Goal: Task Accomplishment & Management: Use online tool/utility

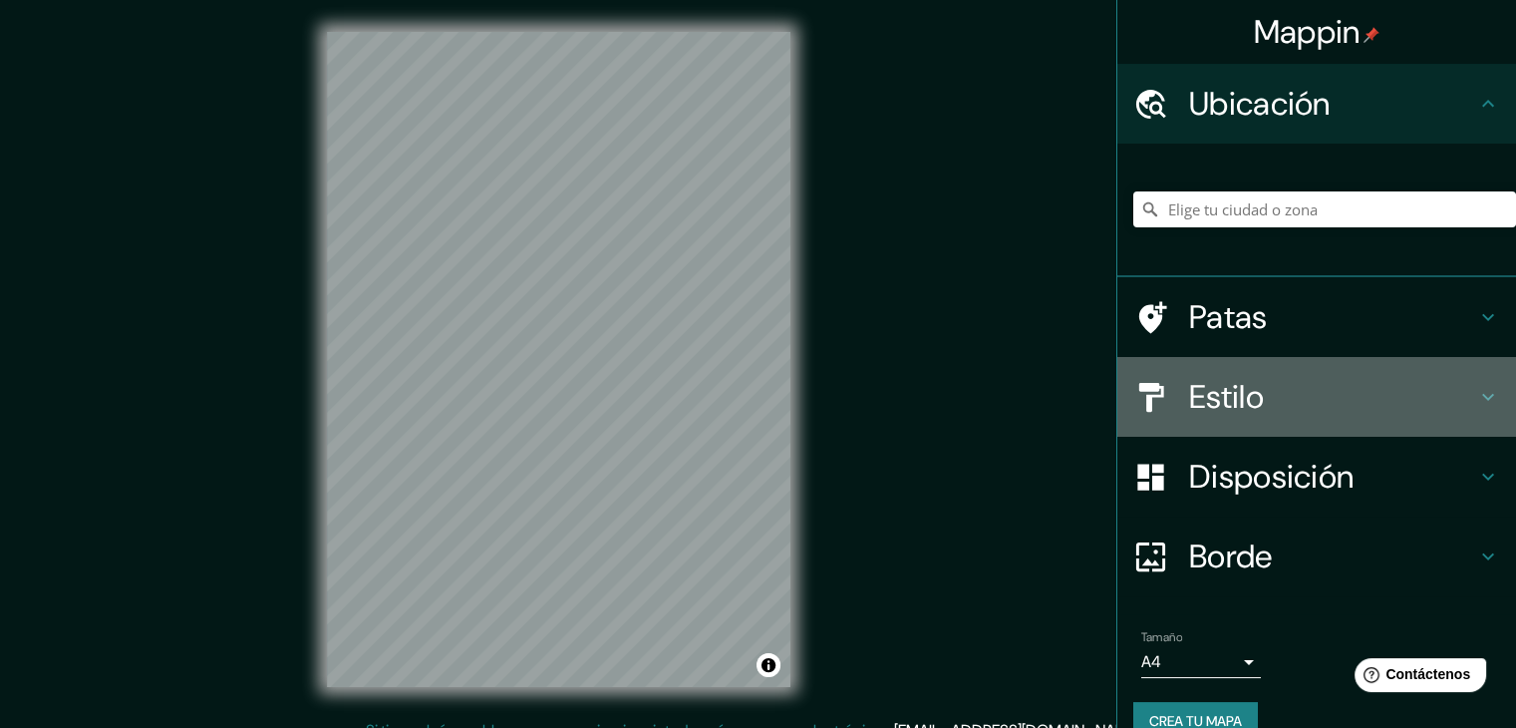
click at [1282, 403] on h4 "Estilo" at bounding box center [1332, 397] width 287 height 40
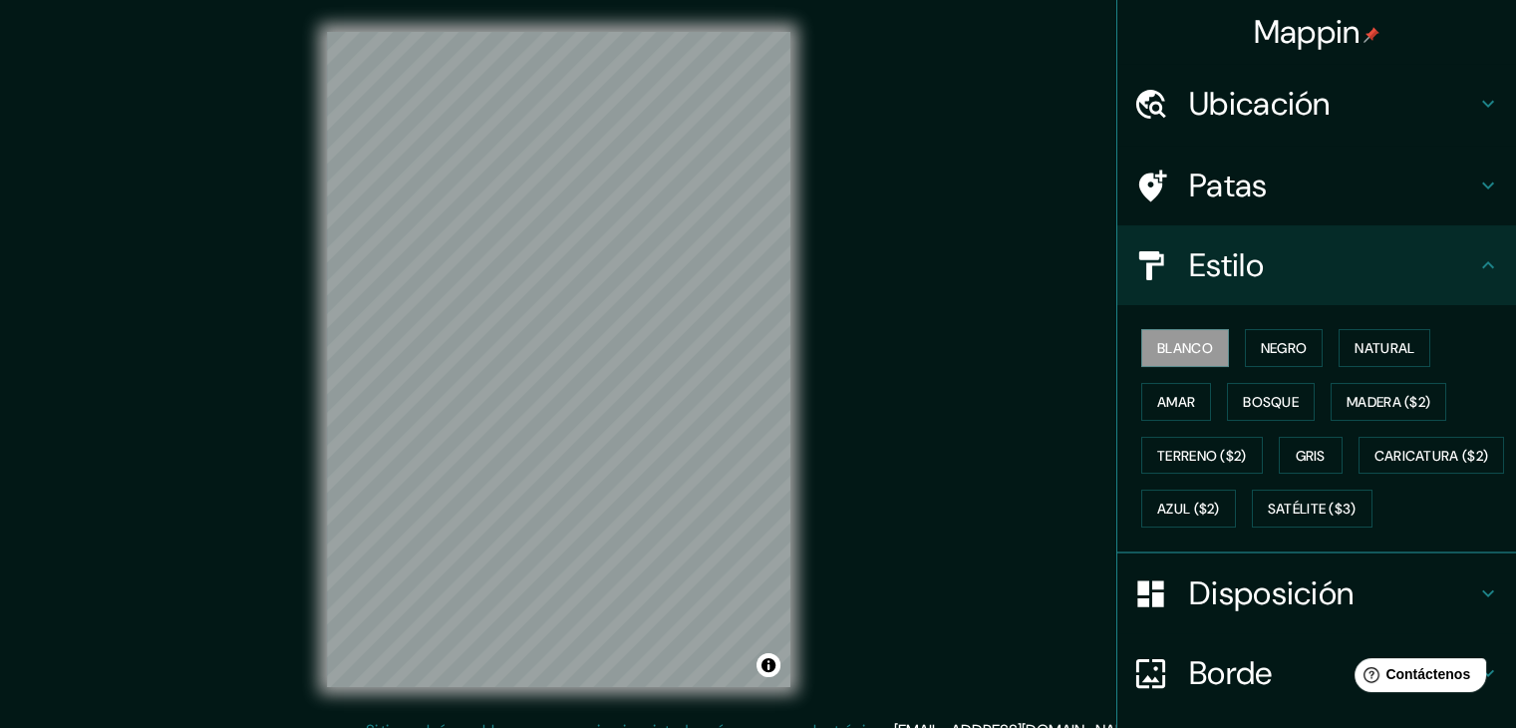
click at [1267, 272] on h4 "Estilo" at bounding box center [1332, 265] width 287 height 40
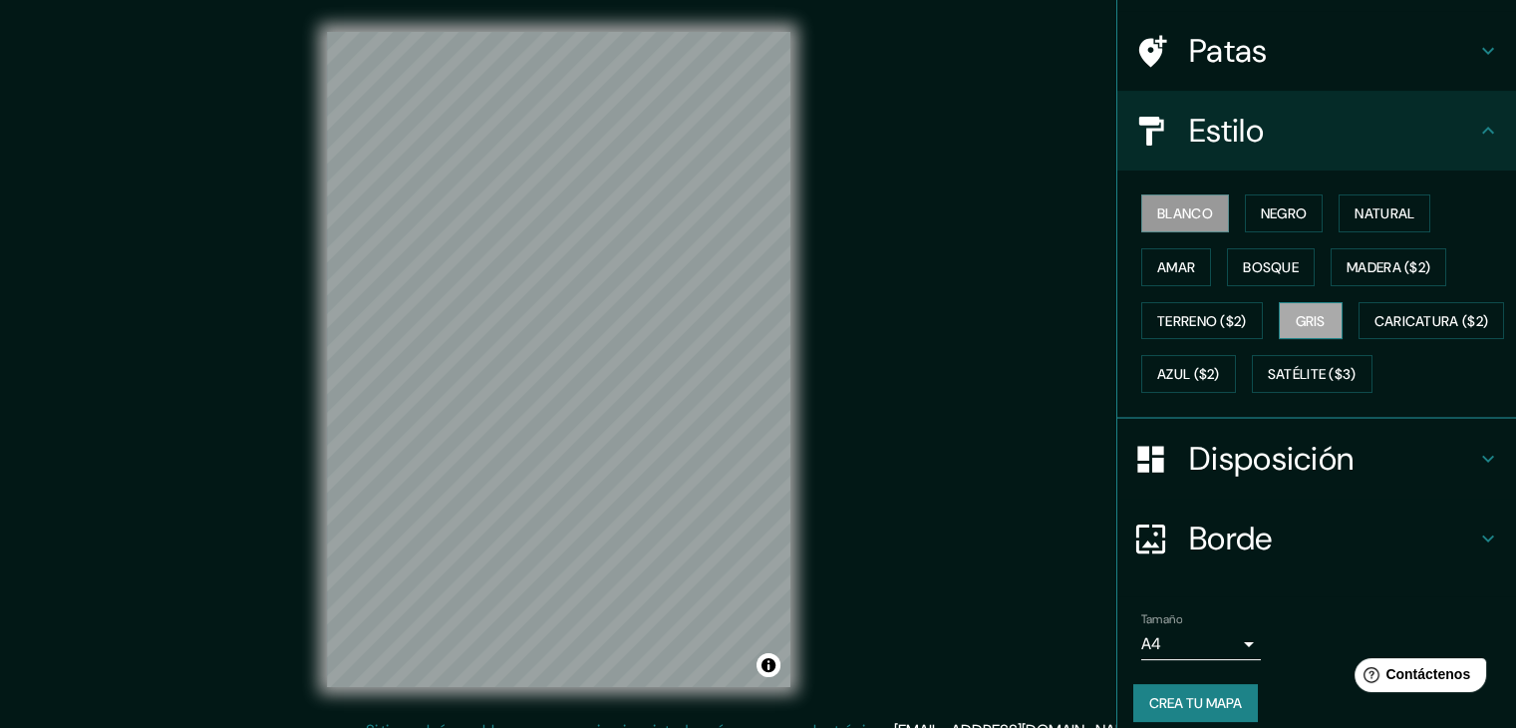
scroll to position [201, 0]
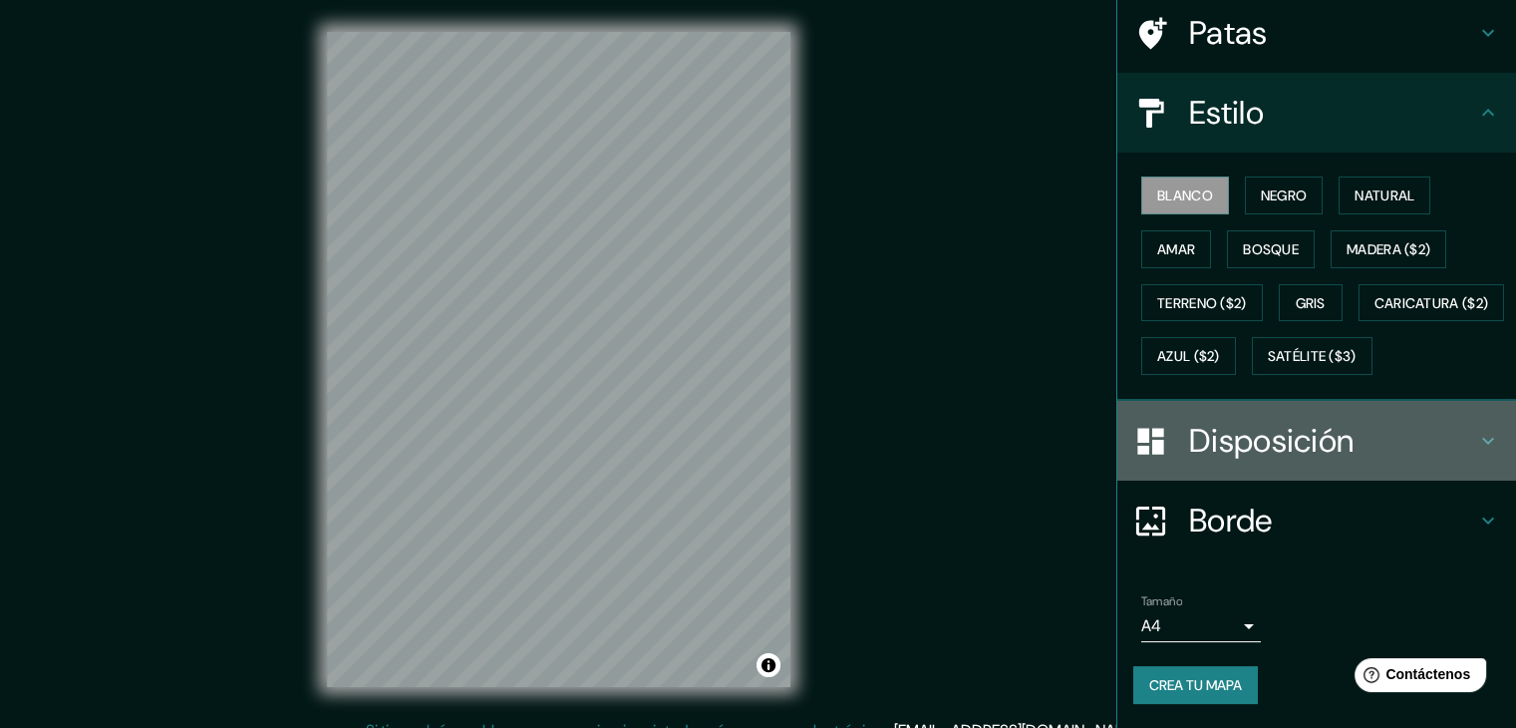
click at [1248, 435] on font "Disposición" at bounding box center [1271, 441] width 165 height 42
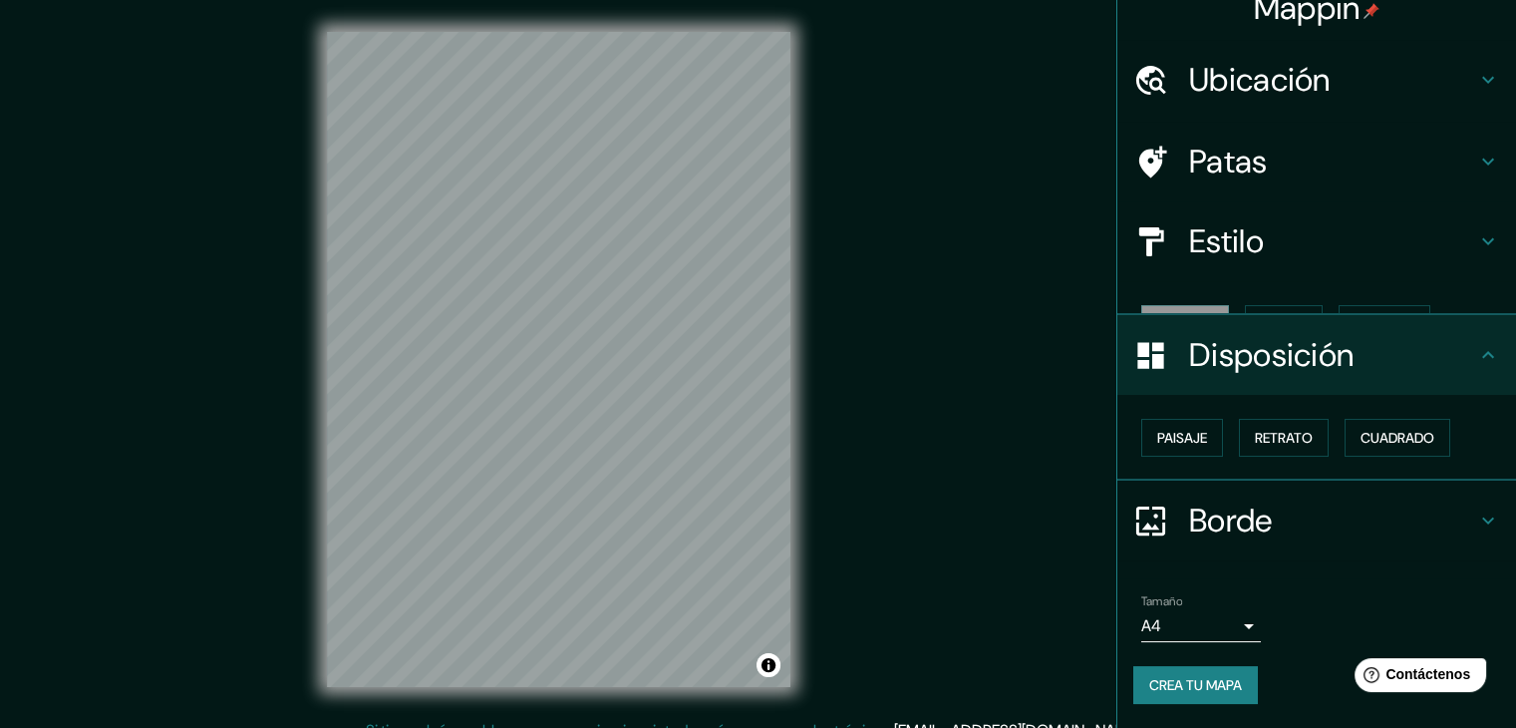
scroll to position [0, 0]
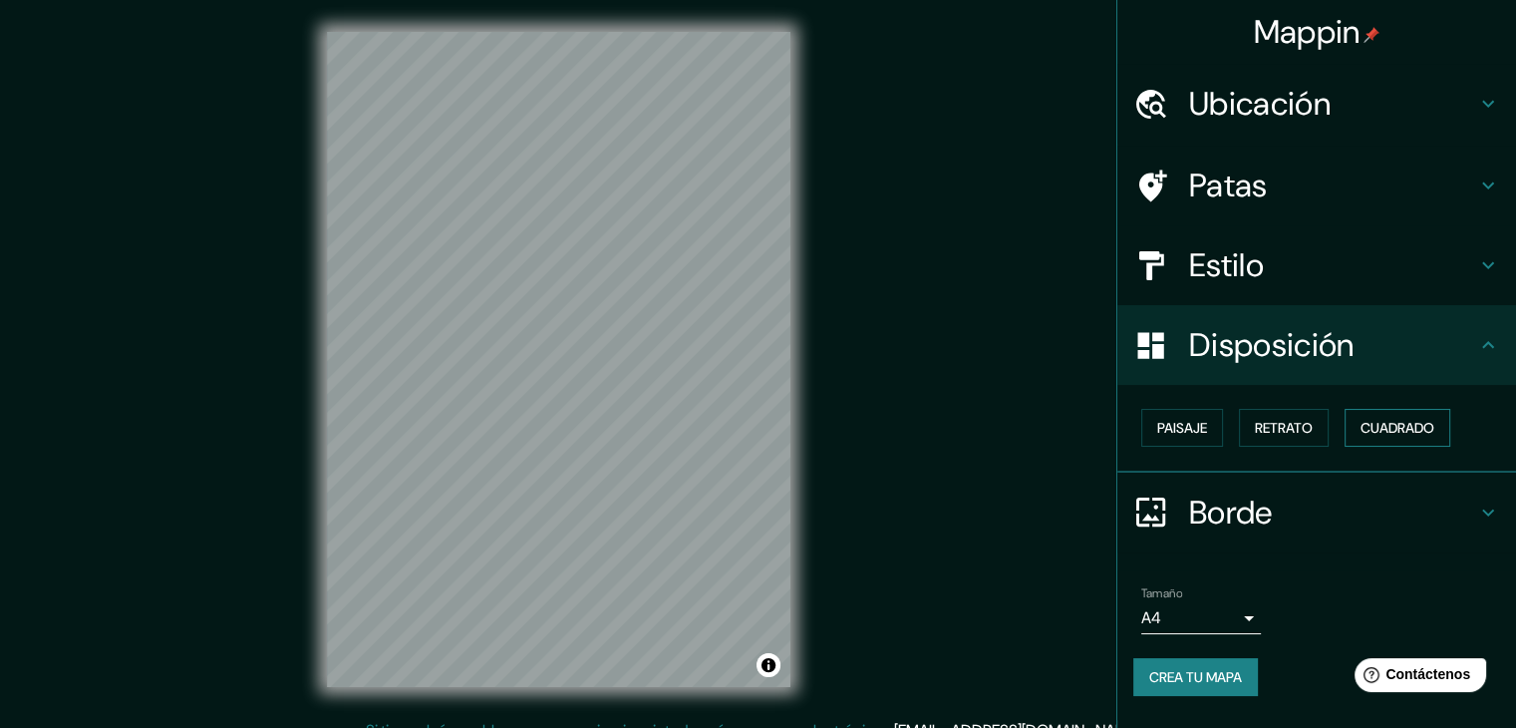
click at [1385, 434] on font "Cuadrado" at bounding box center [1398, 428] width 74 height 18
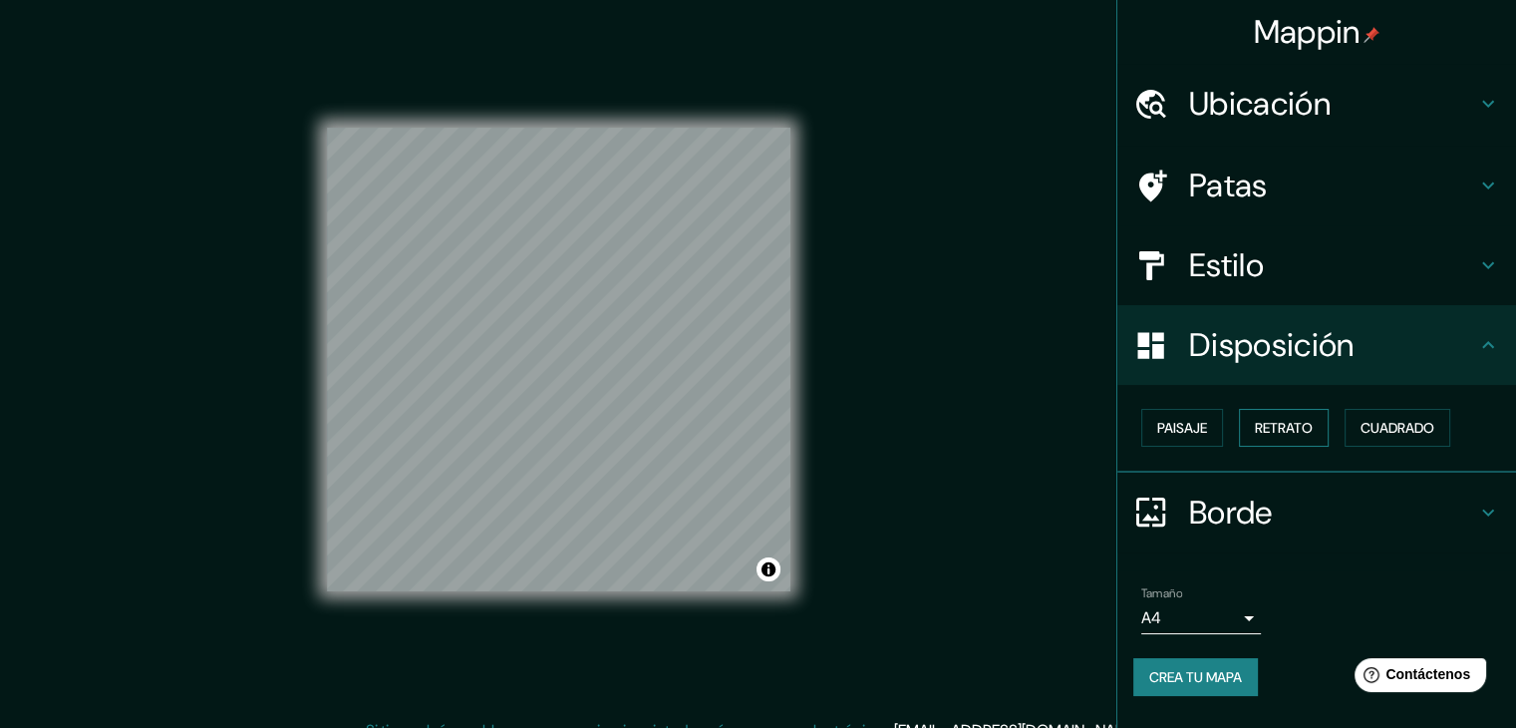
click at [1295, 433] on font "Retrato" at bounding box center [1284, 428] width 58 height 18
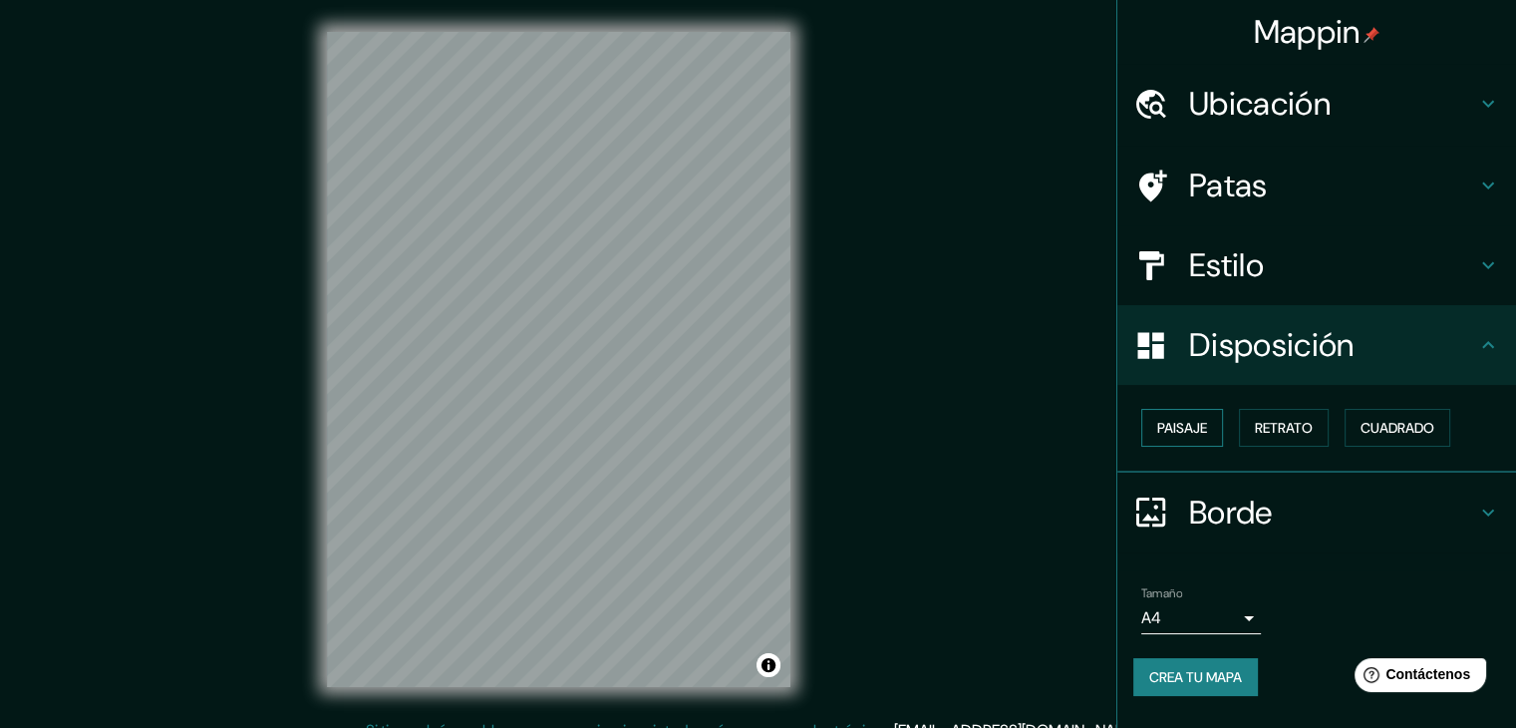
click at [1190, 432] on font "Paisaje" at bounding box center [1182, 428] width 50 height 18
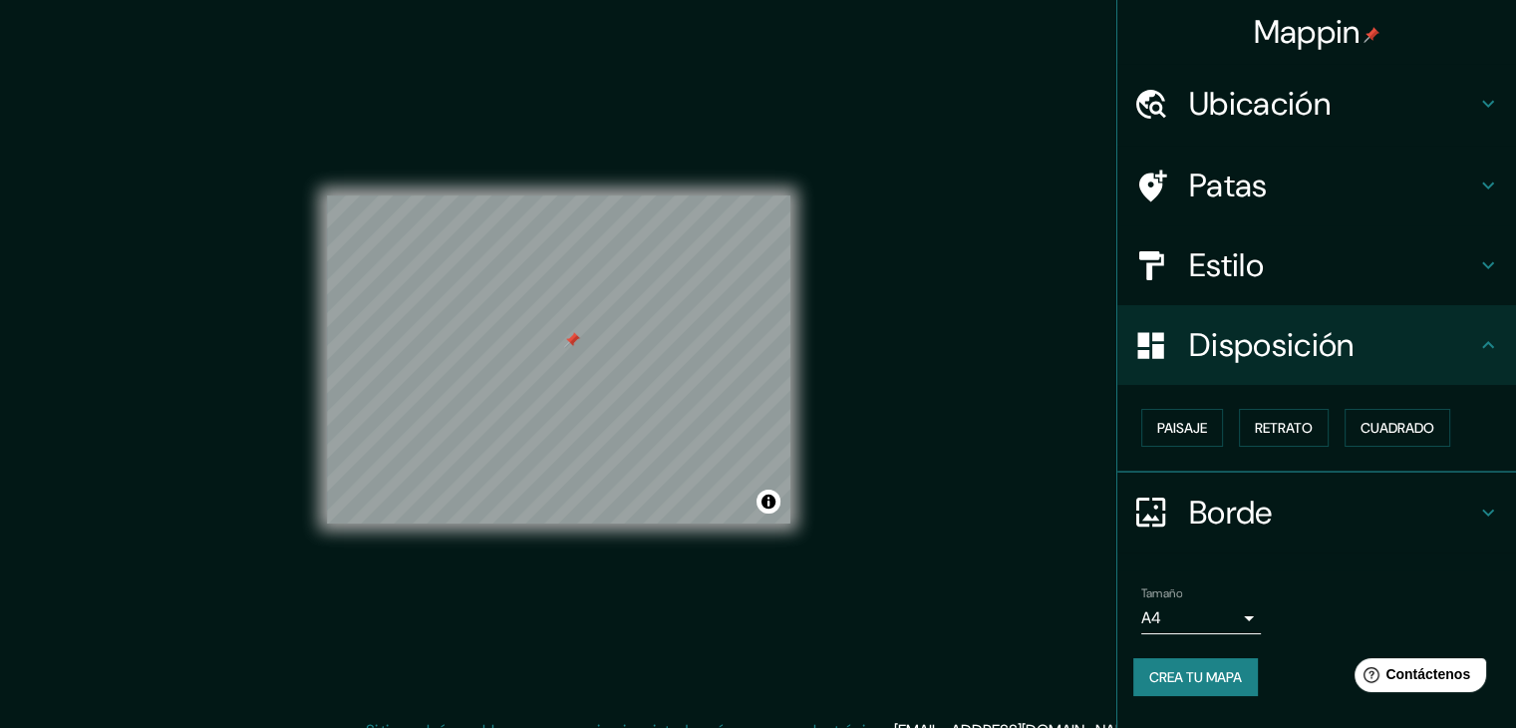
click at [1281, 257] on h4 "Estilo" at bounding box center [1332, 265] width 287 height 40
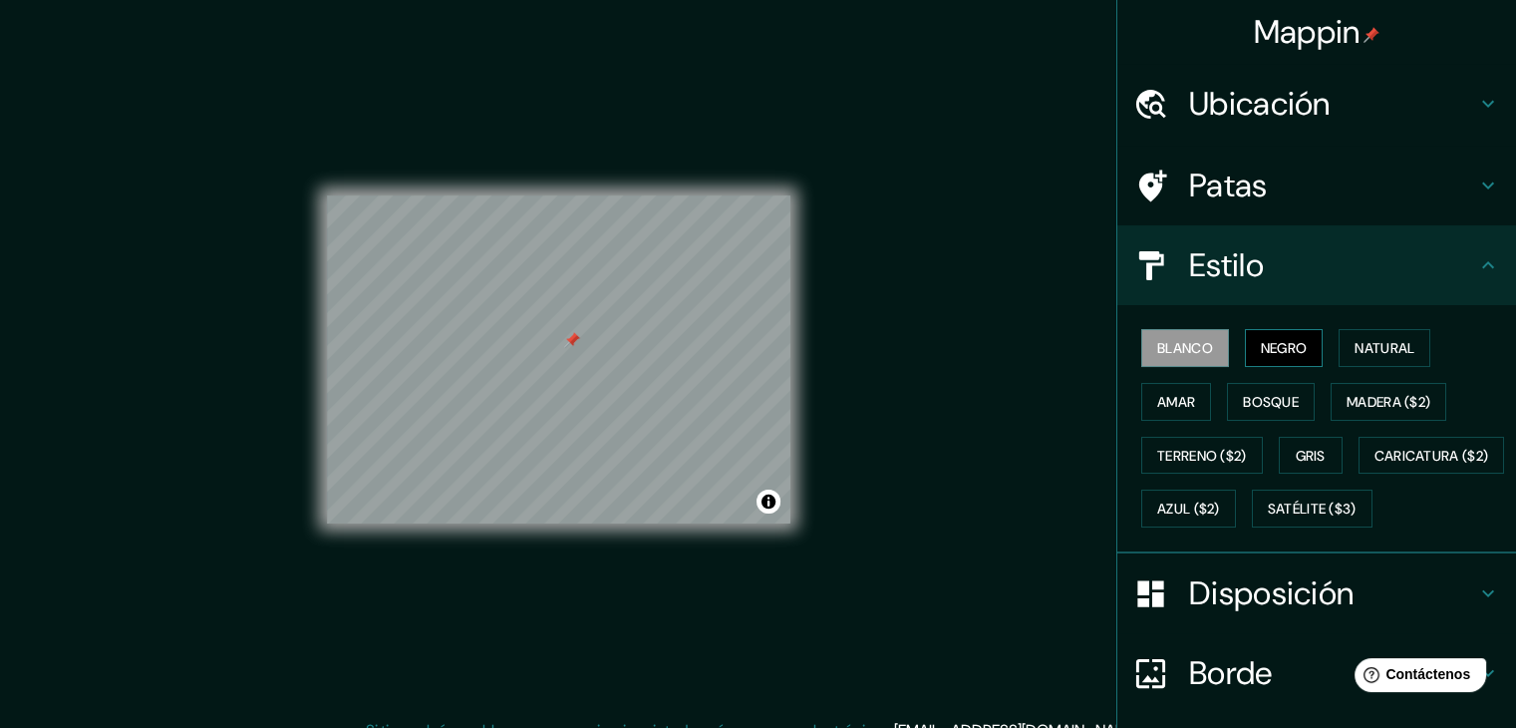
click at [1261, 345] on font "Negro" at bounding box center [1284, 348] width 47 height 18
click at [1383, 349] on font "Natural" at bounding box center [1385, 348] width 60 height 18
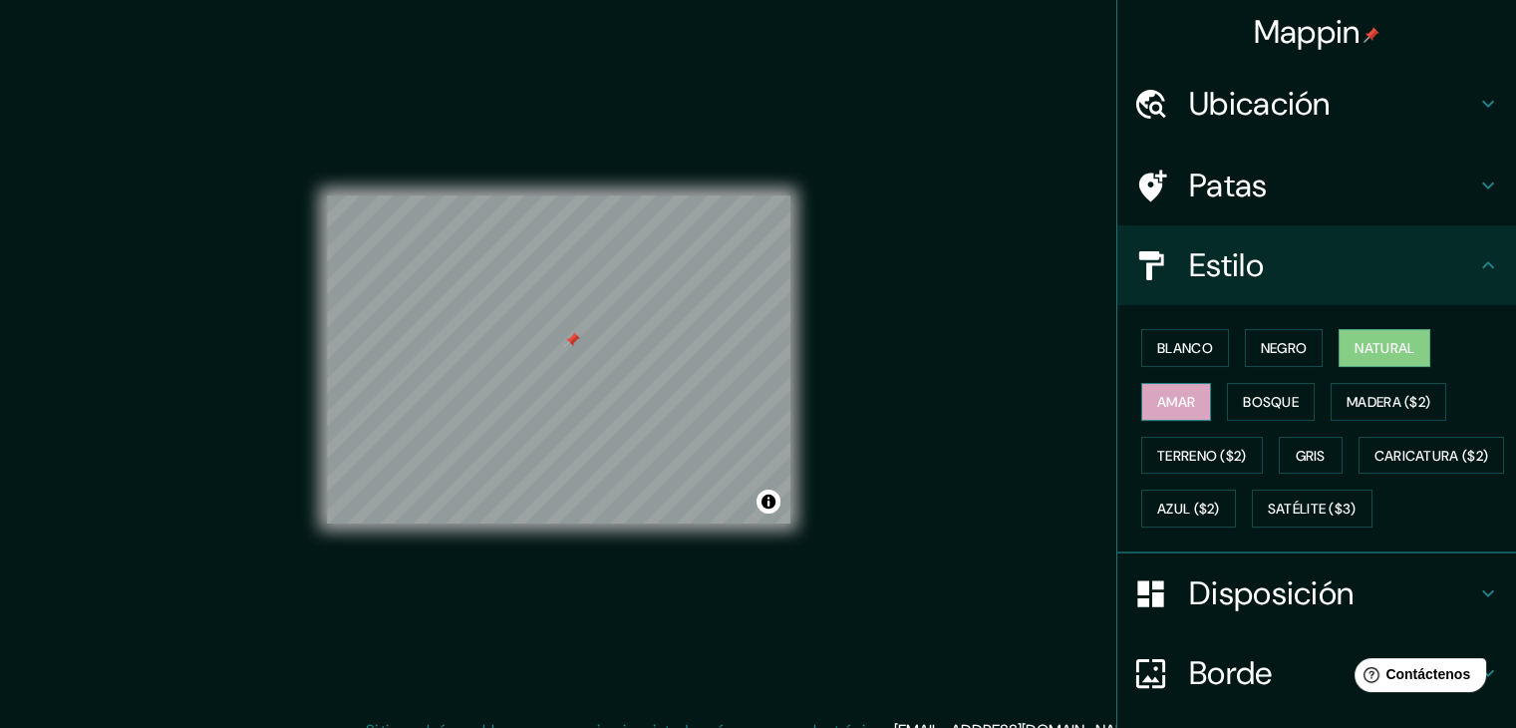
click at [1164, 400] on font "Amar" at bounding box center [1176, 402] width 38 height 18
click at [1244, 399] on font "Bosque" at bounding box center [1271, 402] width 56 height 18
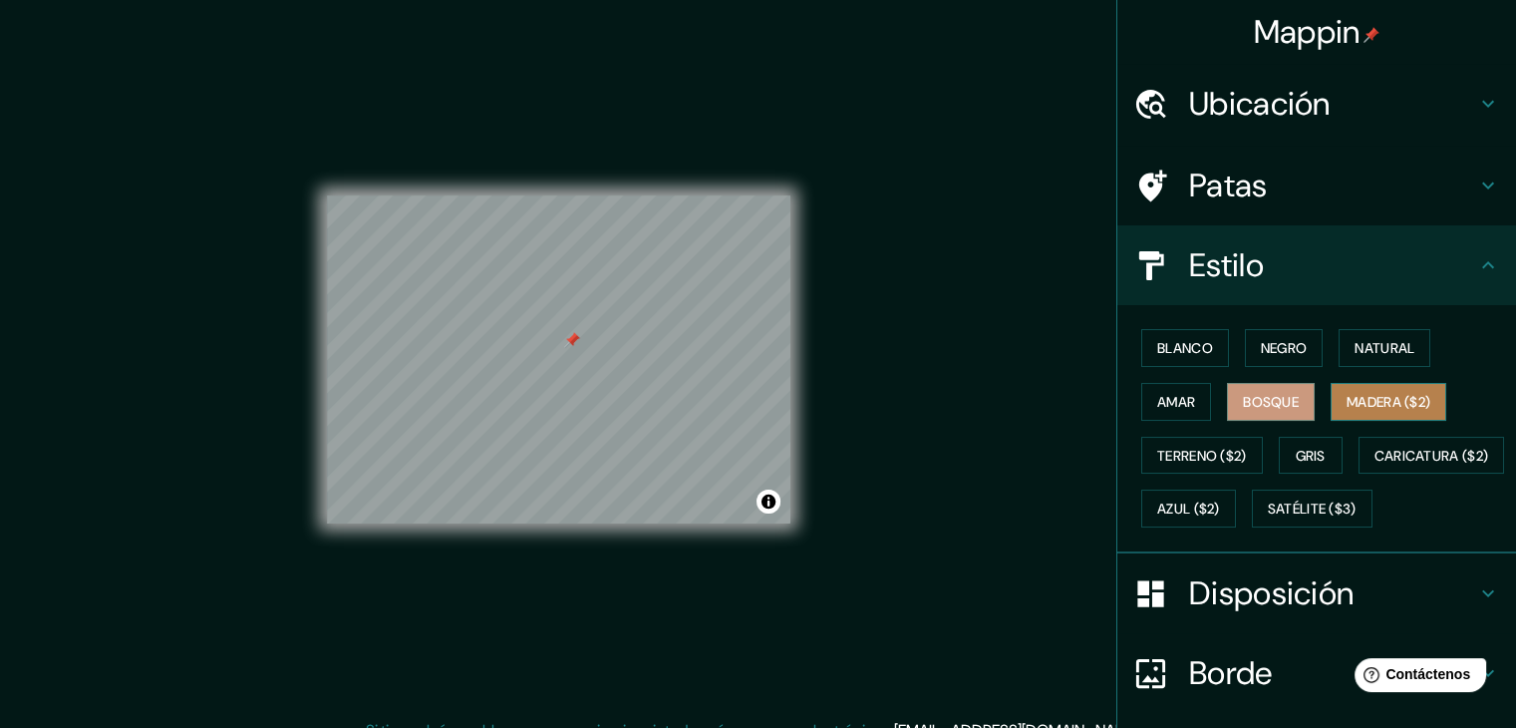
click at [1347, 397] on font "Madera ($2)" at bounding box center [1389, 402] width 84 height 18
click at [1296, 454] on font "Gris" at bounding box center [1311, 456] width 30 height 18
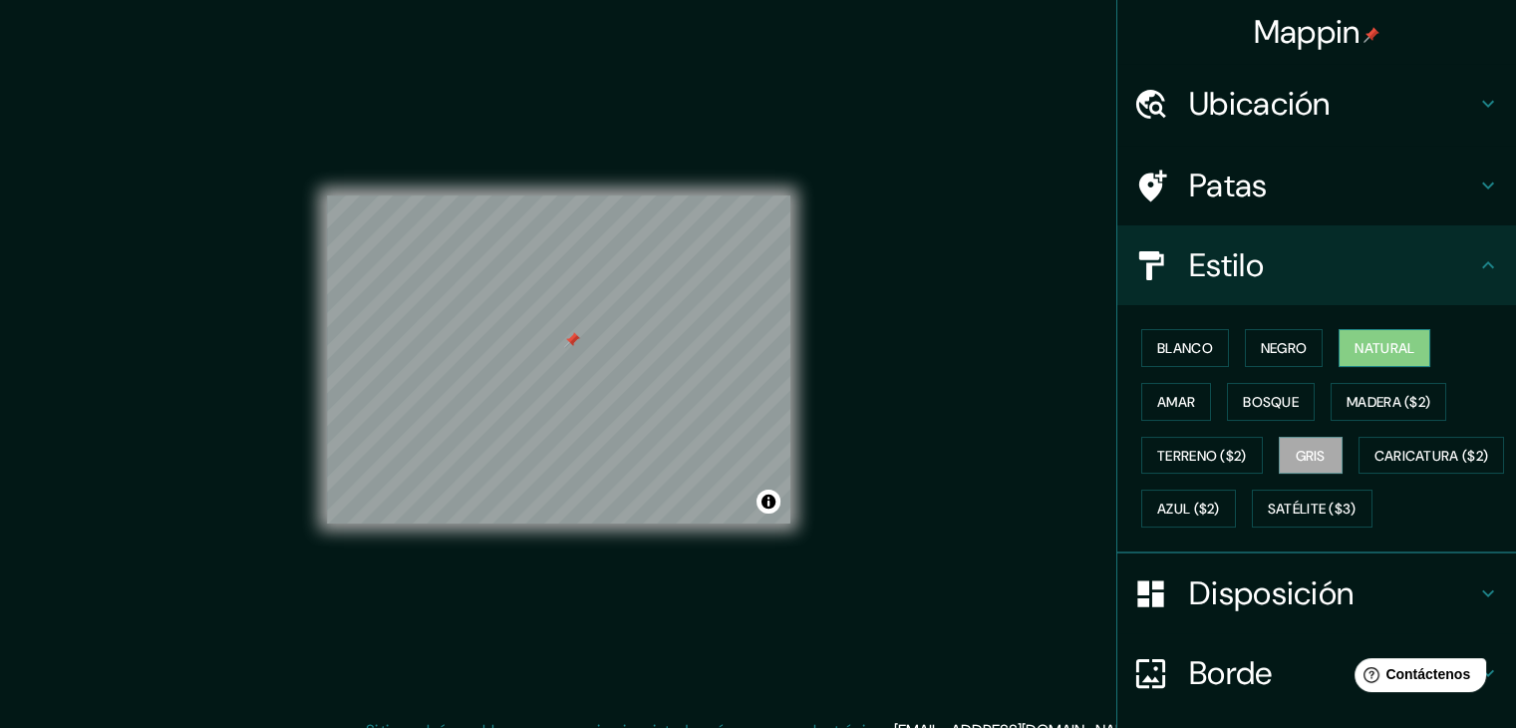
click at [1380, 360] on button "Natural" at bounding box center [1385, 348] width 92 height 38
click at [1294, 183] on h4 "Patas" at bounding box center [1332, 185] width 287 height 40
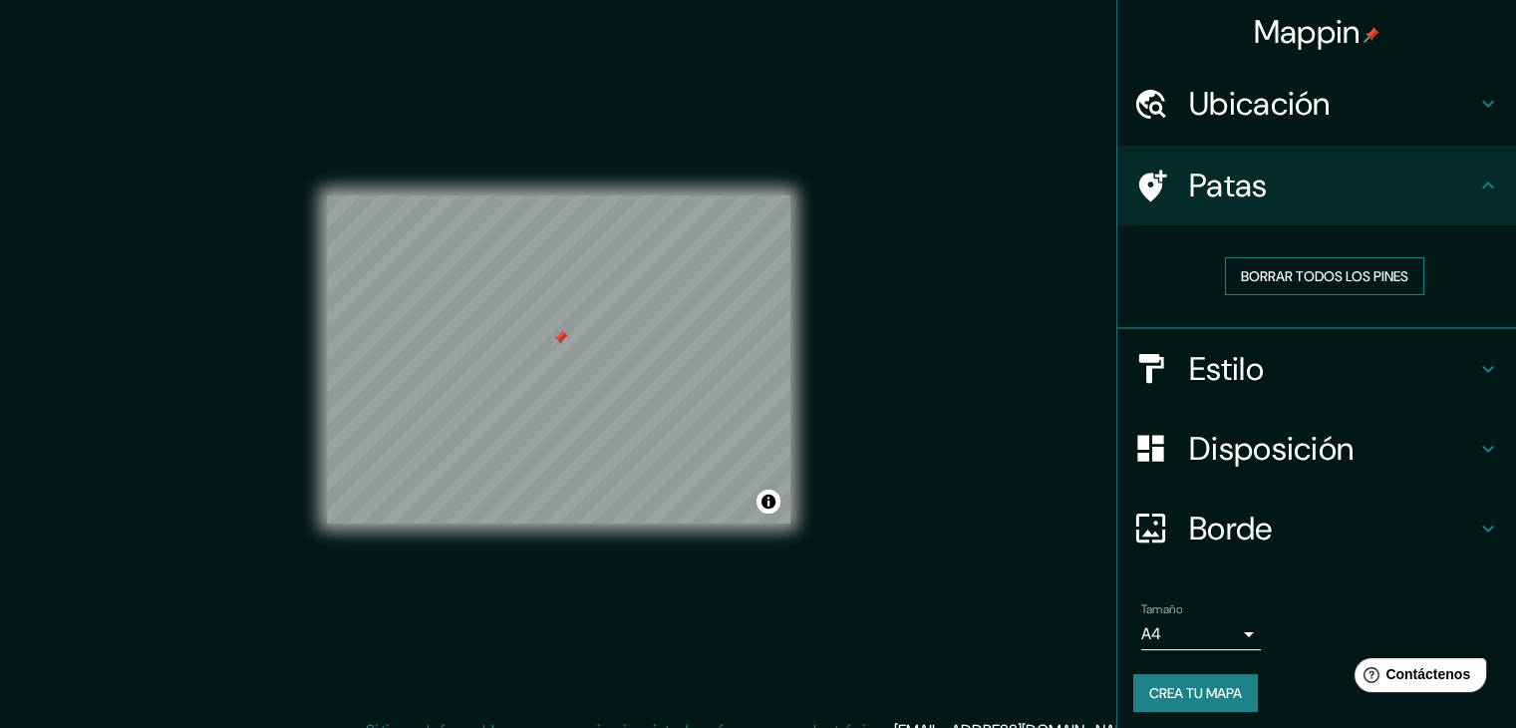
click at [1286, 276] on font "Borrar todos los pines" at bounding box center [1324, 276] width 167 height 18
click at [1308, 188] on h4 "Patas" at bounding box center [1332, 185] width 287 height 40
click at [1288, 124] on font "Ubicación" at bounding box center [1260, 104] width 142 height 42
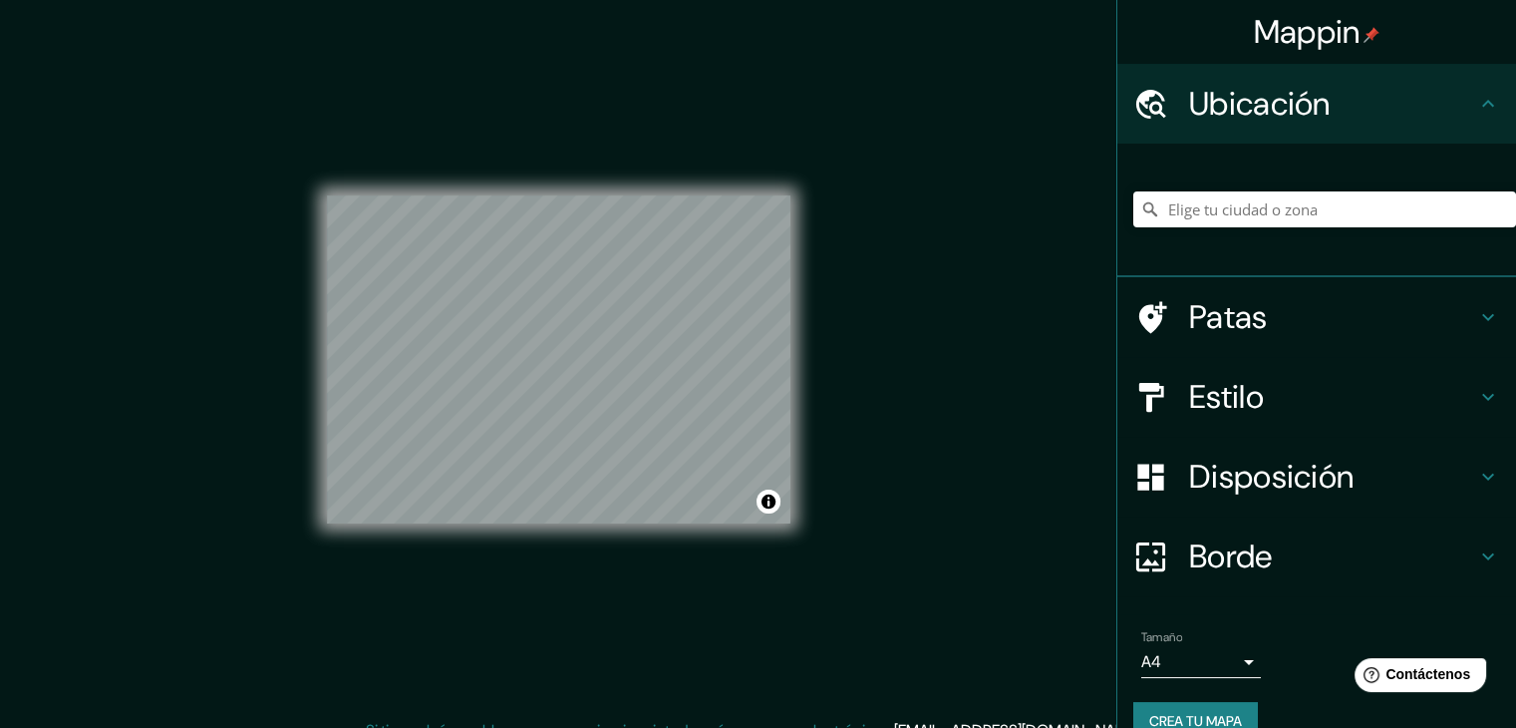
click at [1279, 121] on font "Ubicación" at bounding box center [1260, 104] width 142 height 42
click at [1246, 567] on font "Borde" at bounding box center [1231, 556] width 84 height 42
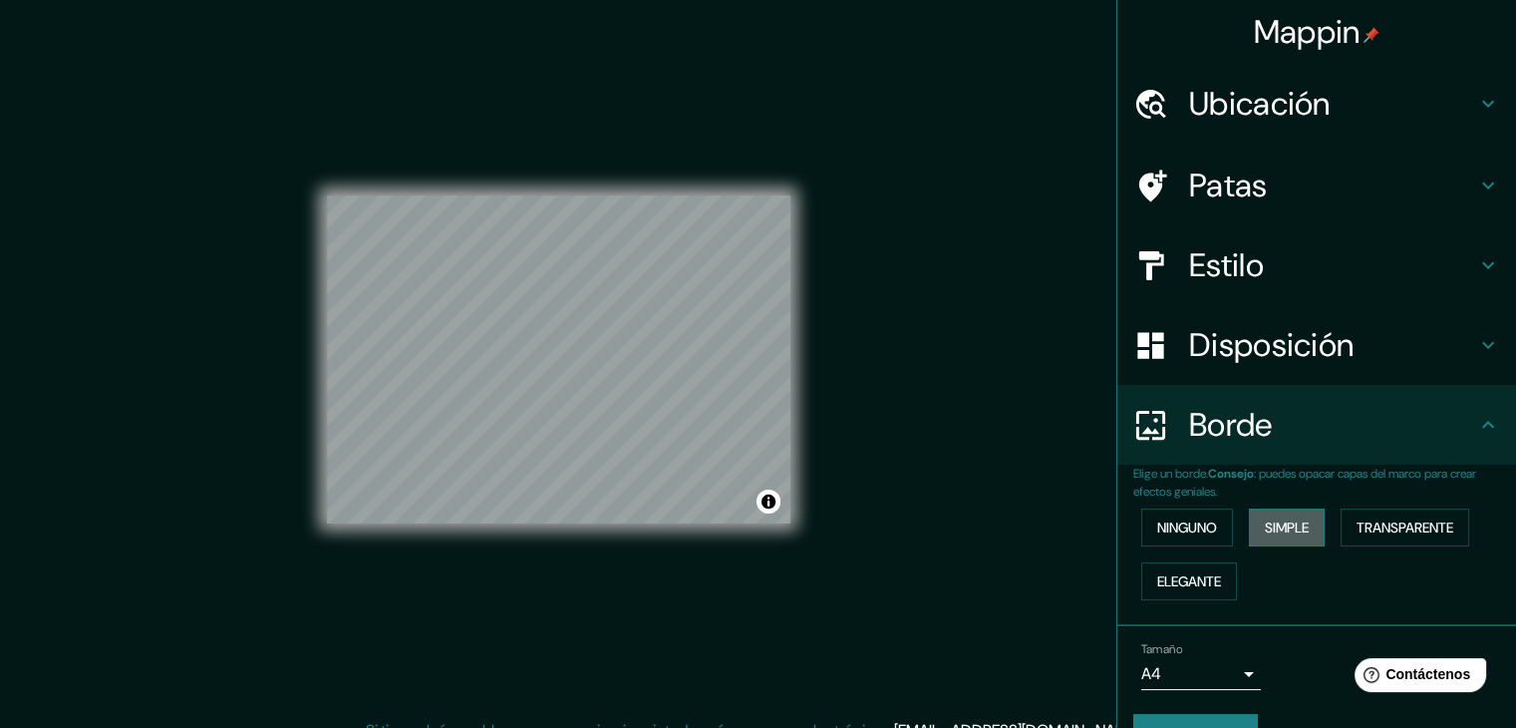
click at [1265, 527] on font "Simple" at bounding box center [1287, 527] width 44 height 18
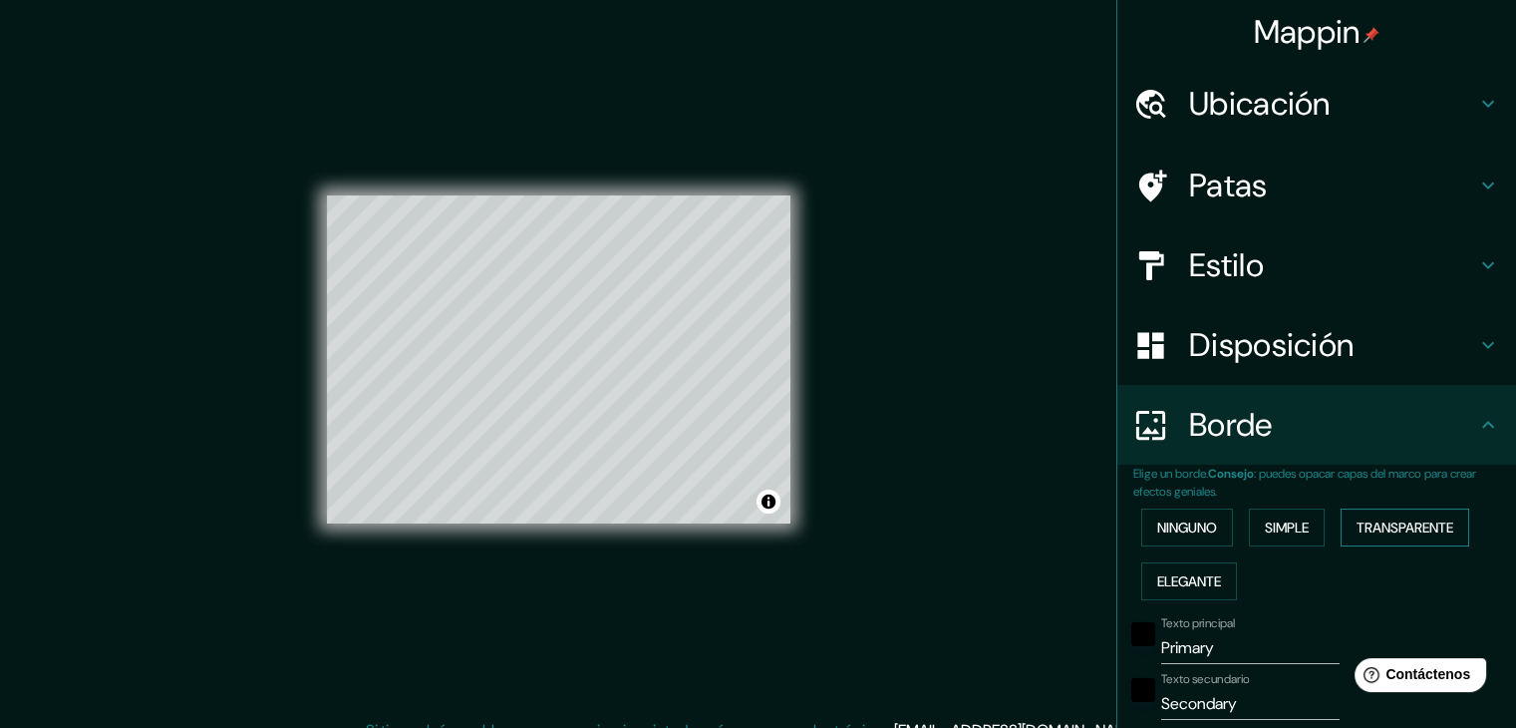
click at [1400, 526] on font "Transparente" at bounding box center [1405, 527] width 97 height 18
click at [1188, 574] on font "Elegante" at bounding box center [1189, 581] width 64 height 18
click at [1176, 543] on button "Ninguno" at bounding box center [1188, 527] width 92 height 38
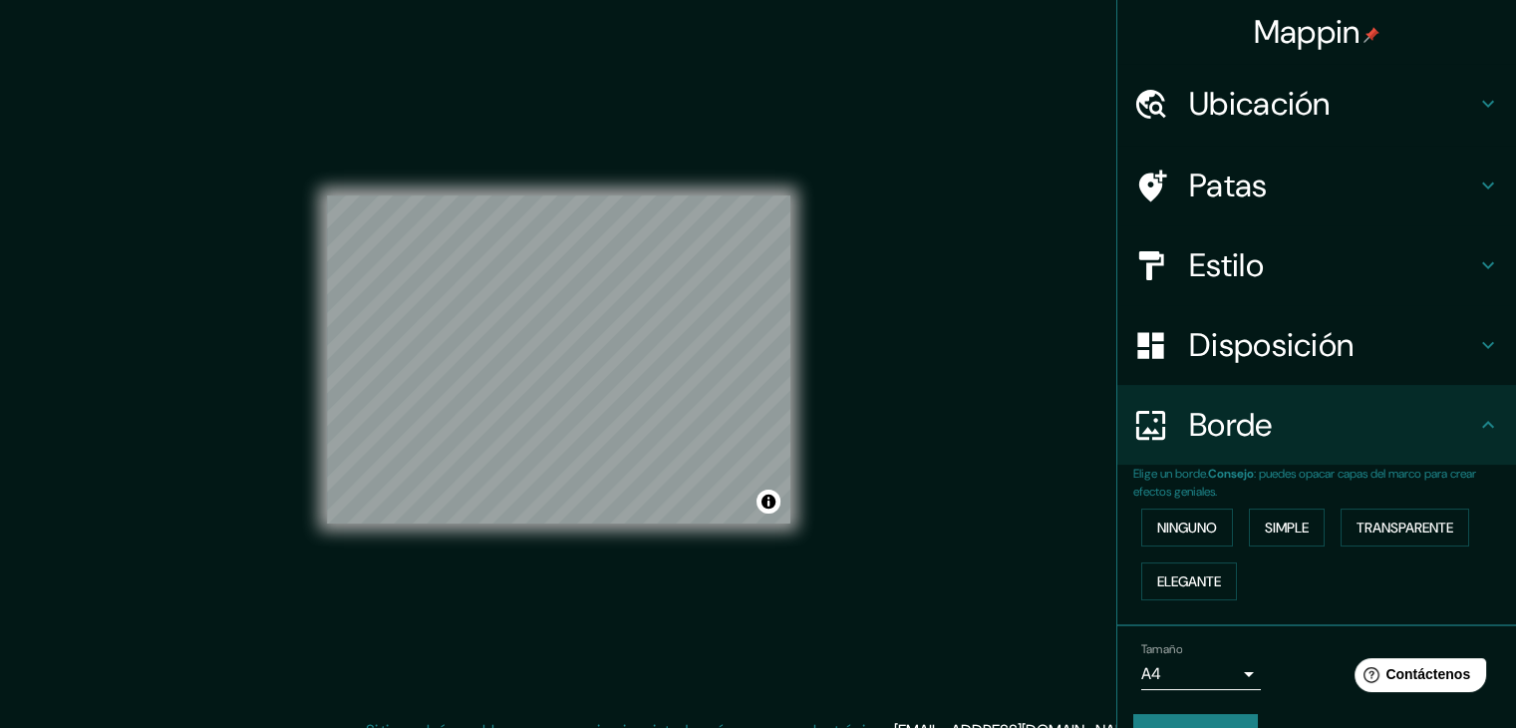
scroll to position [45, 0]
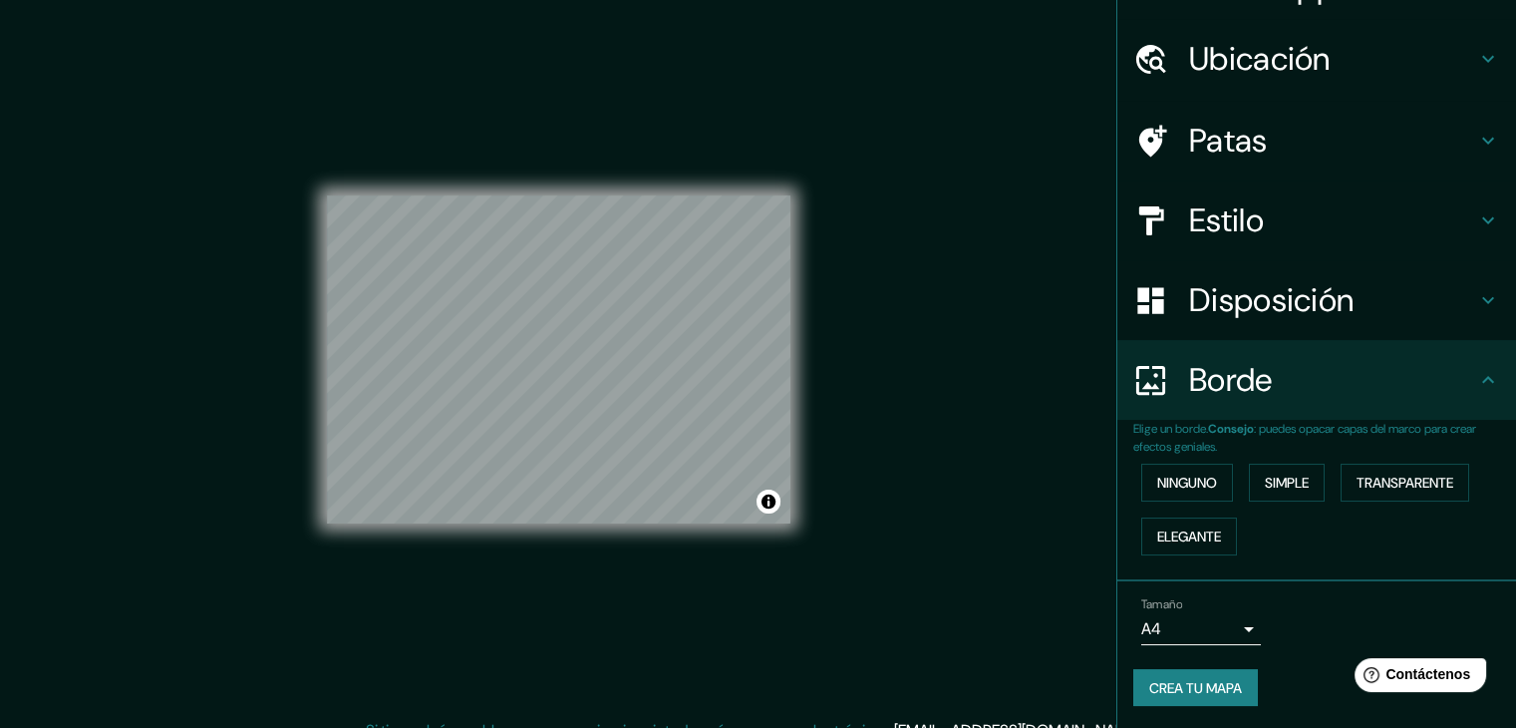
click at [1227, 623] on body "Mappin Ubicación Patas Estilo Disposición Borde Elige un borde. Consejo : puede…" at bounding box center [758, 364] width 1516 height 728
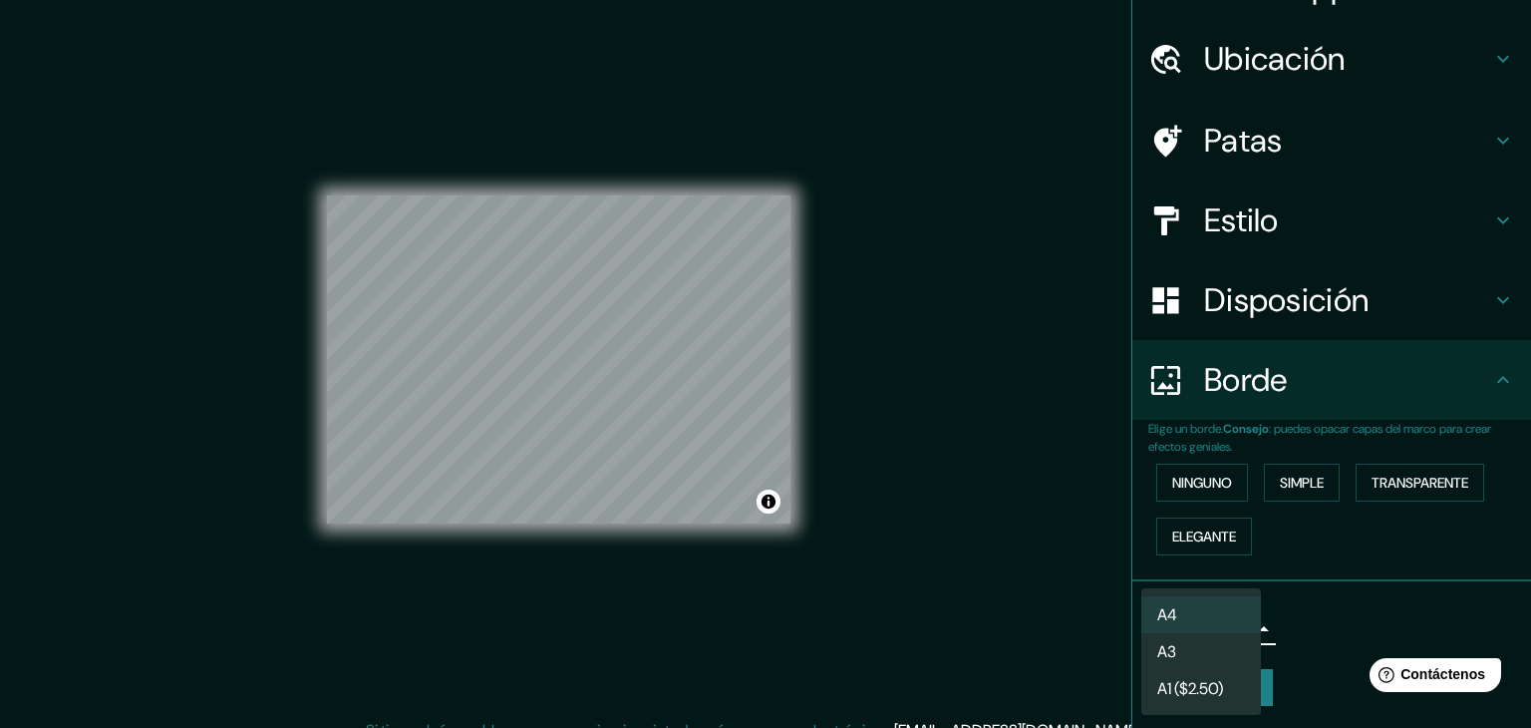
click at [1295, 621] on div at bounding box center [765, 364] width 1531 height 728
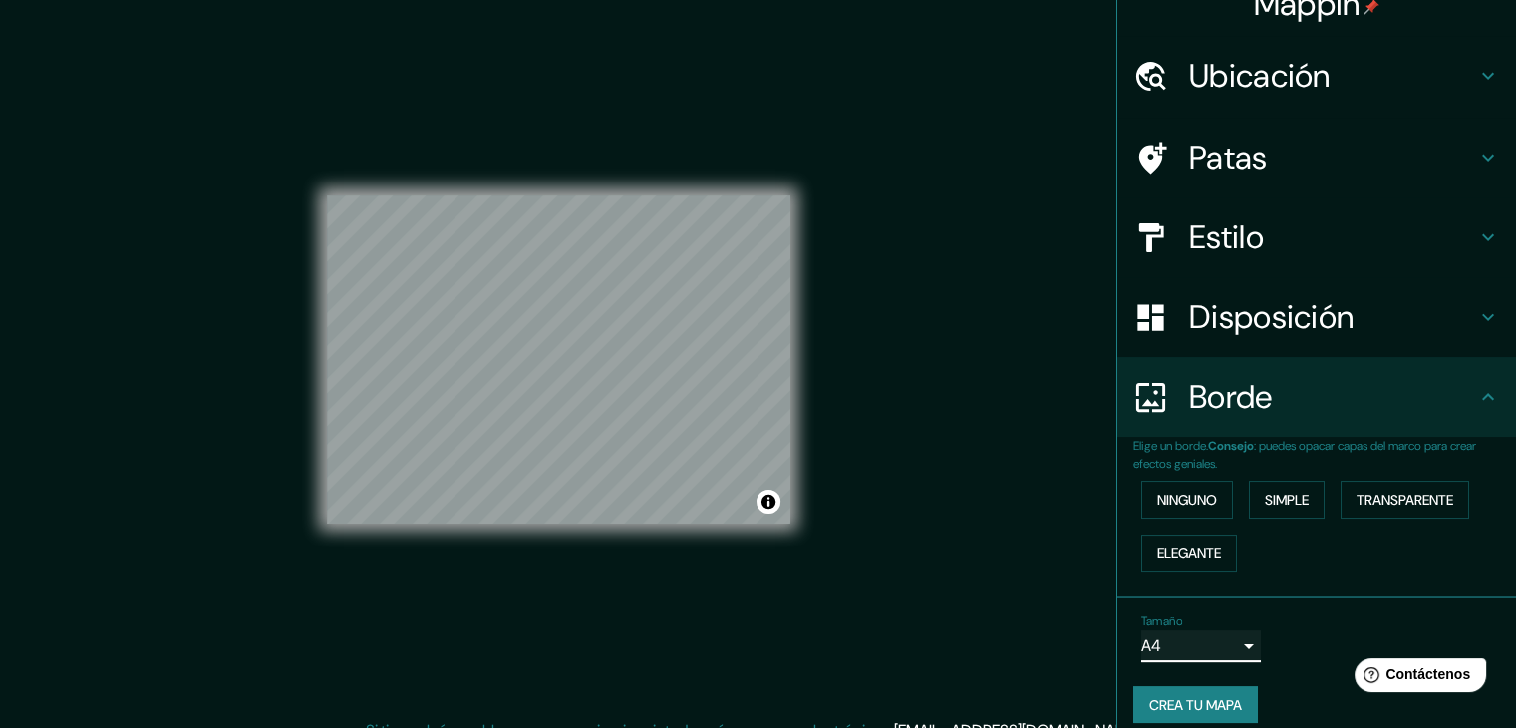
scroll to position [0, 0]
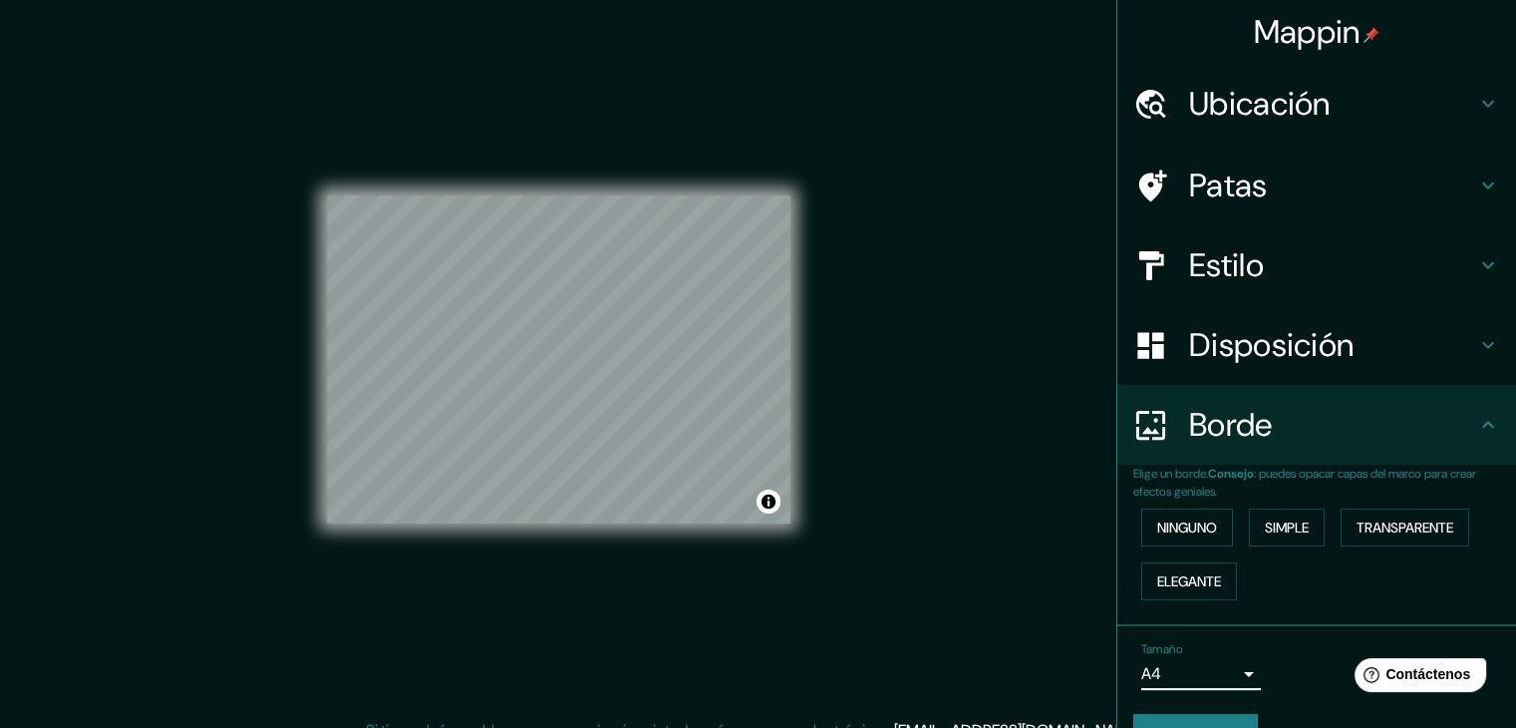
click at [1311, 260] on h4 "Estilo" at bounding box center [1332, 265] width 287 height 40
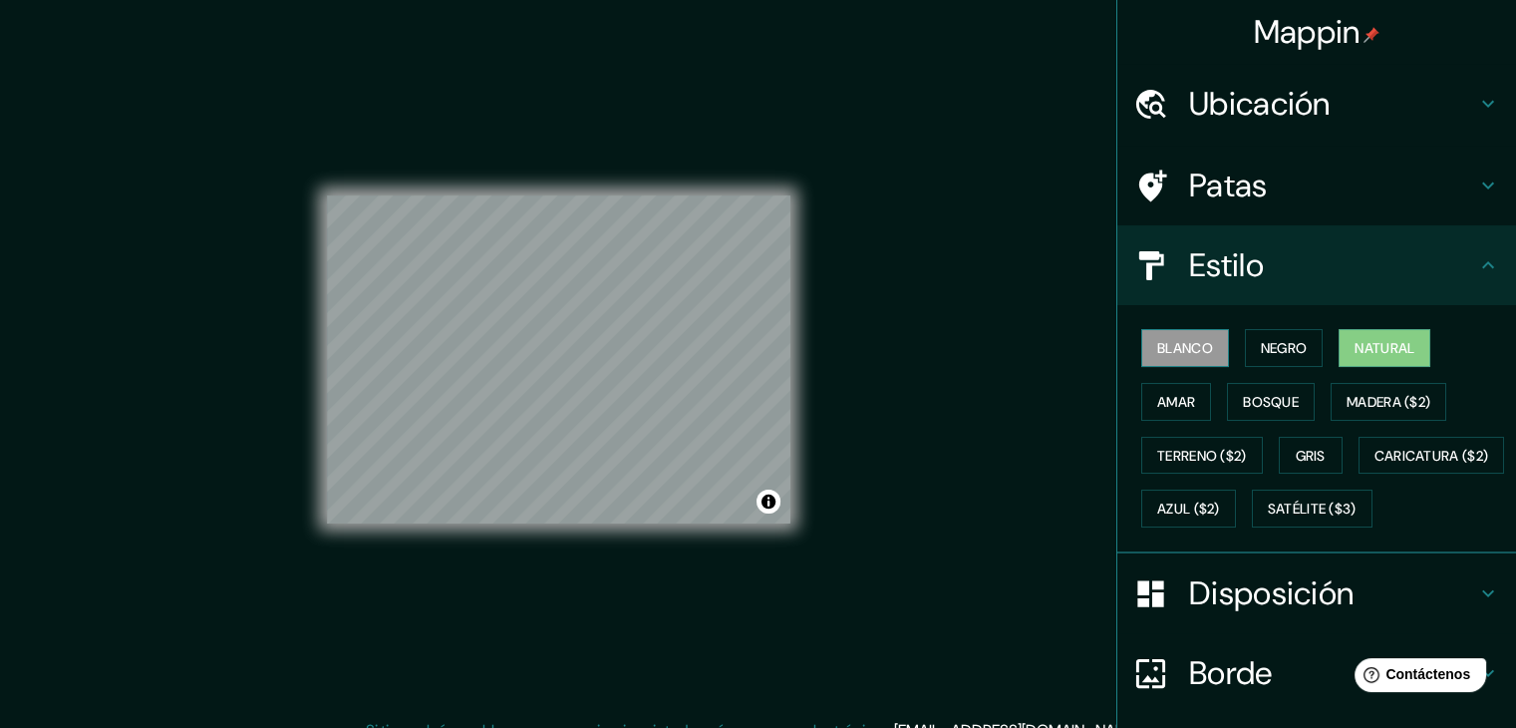
click at [1168, 361] on button "Blanco" at bounding box center [1186, 348] width 88 height 38
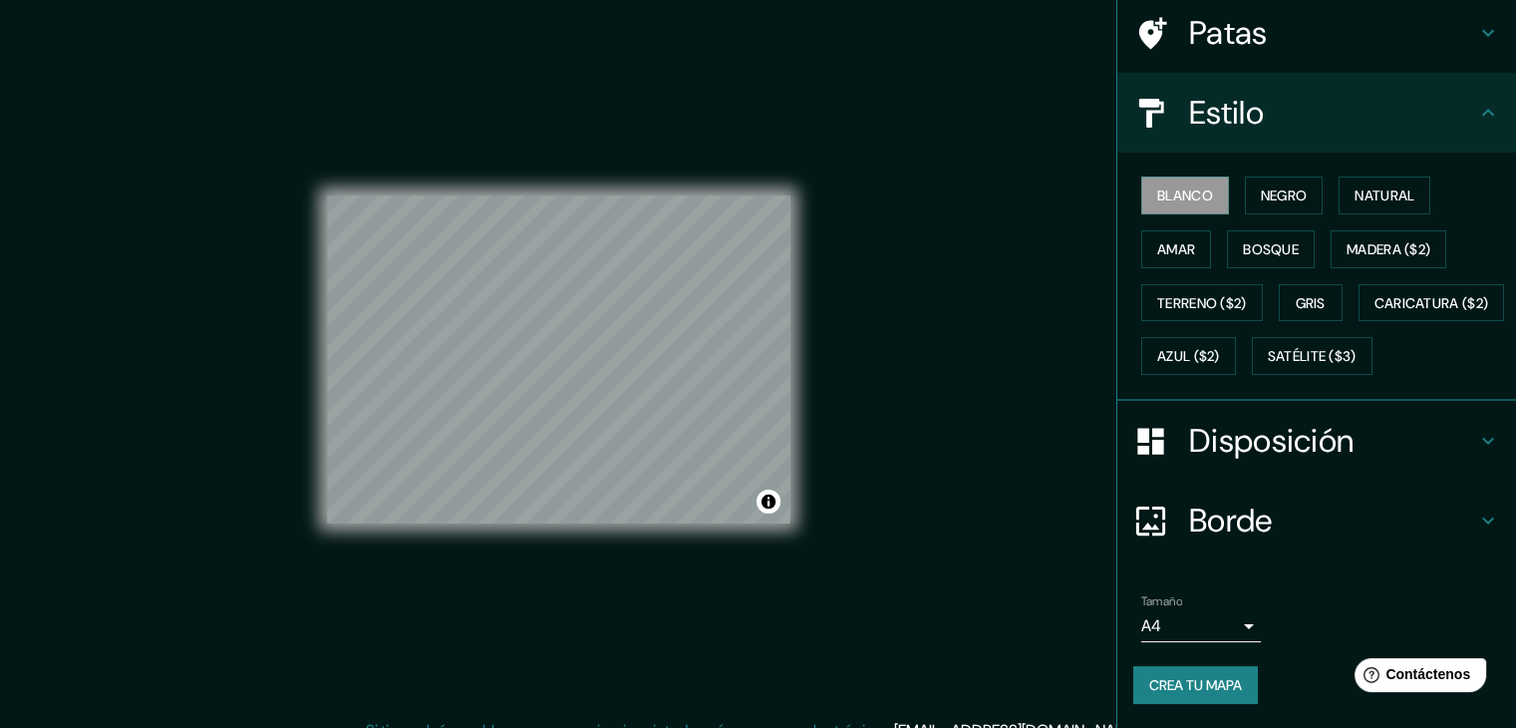
scroll to position [201, 0]
click at [1196, 687] on font "Crea tu mapa" at bounding box center [1196, 685] width 93 height 18
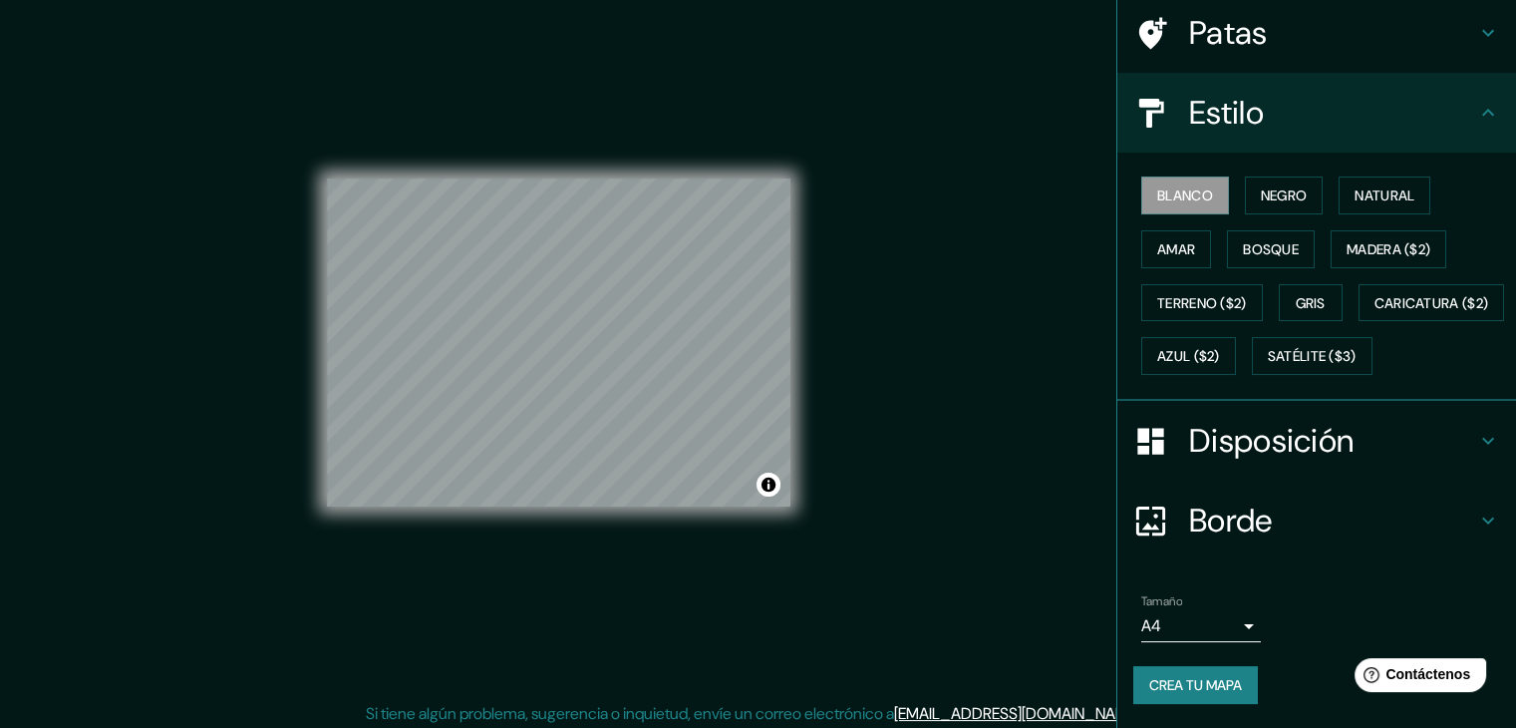
scroll to position [0, 0]
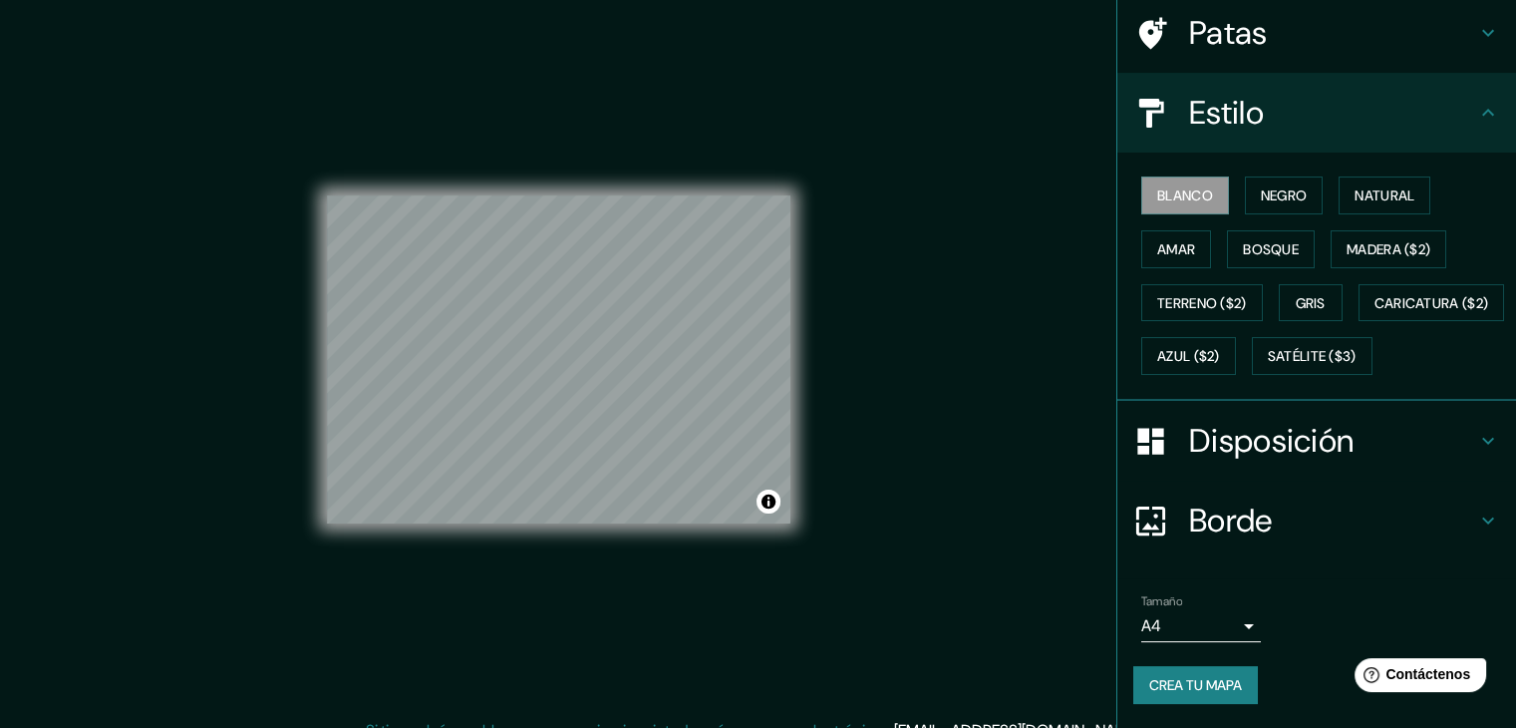
click at [1443, 93] on h4 "Estilo" at bounding box center [1332, 113] width 287 height 40
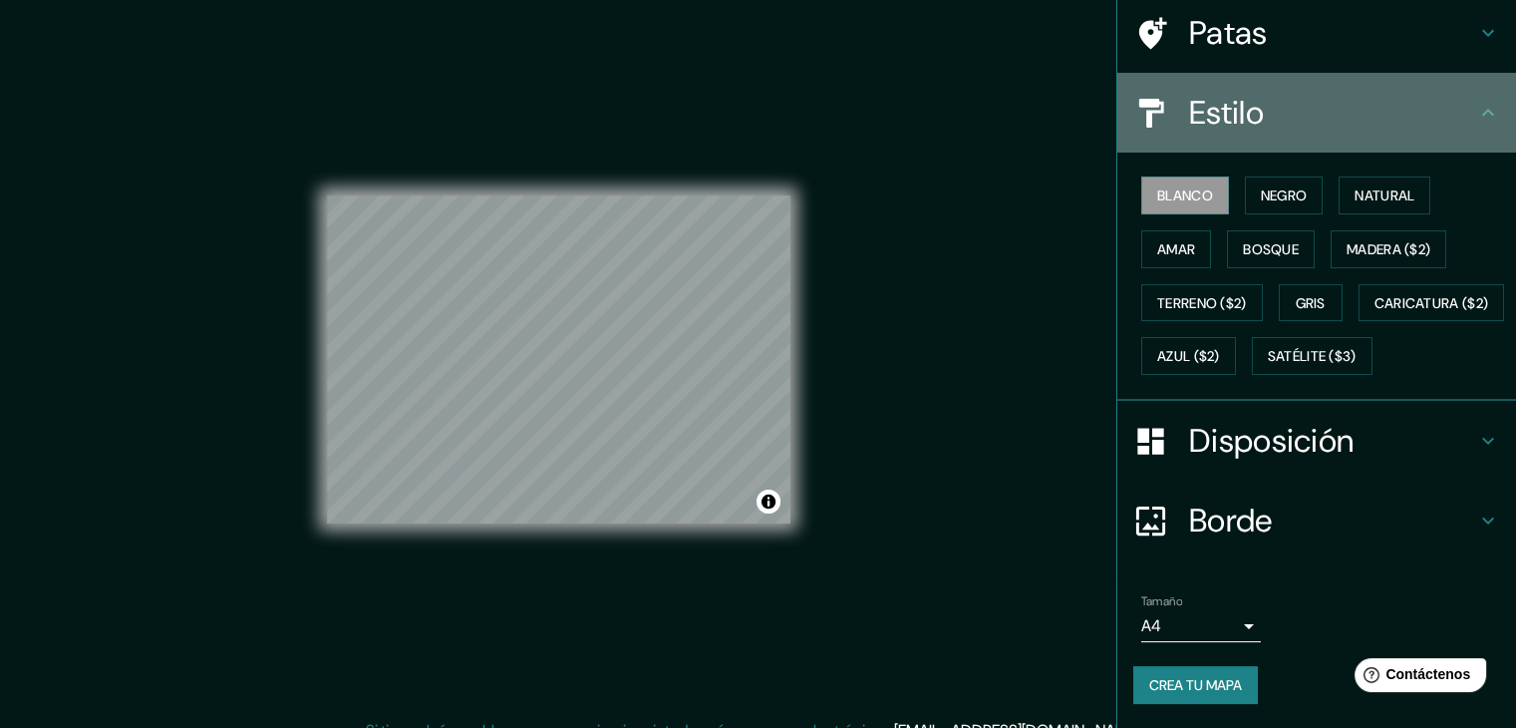
click at [1483, 109] on icon at bounding box center [1489, 112] width 12 height 7
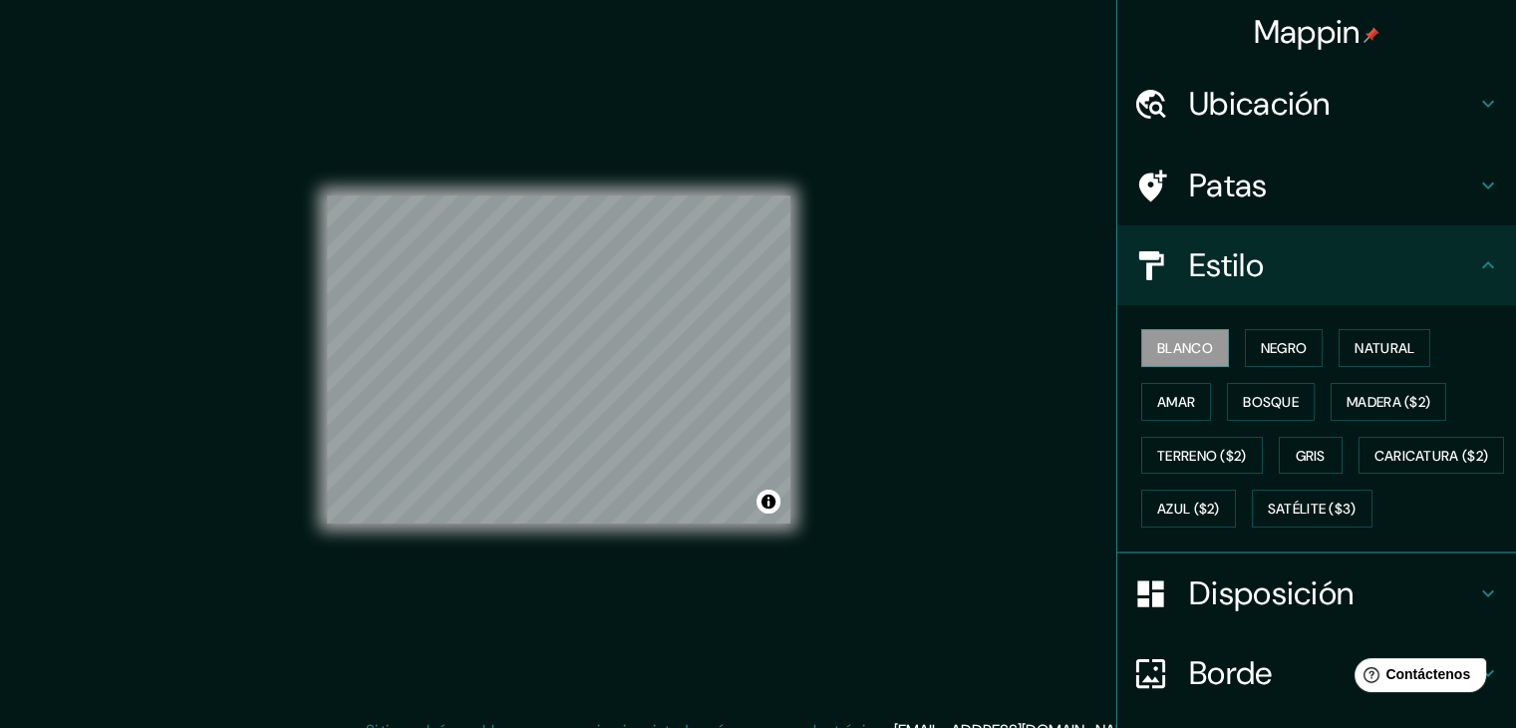
click at [1477, 267] on icon at bounding box center [1489, 265] width 24 height 24
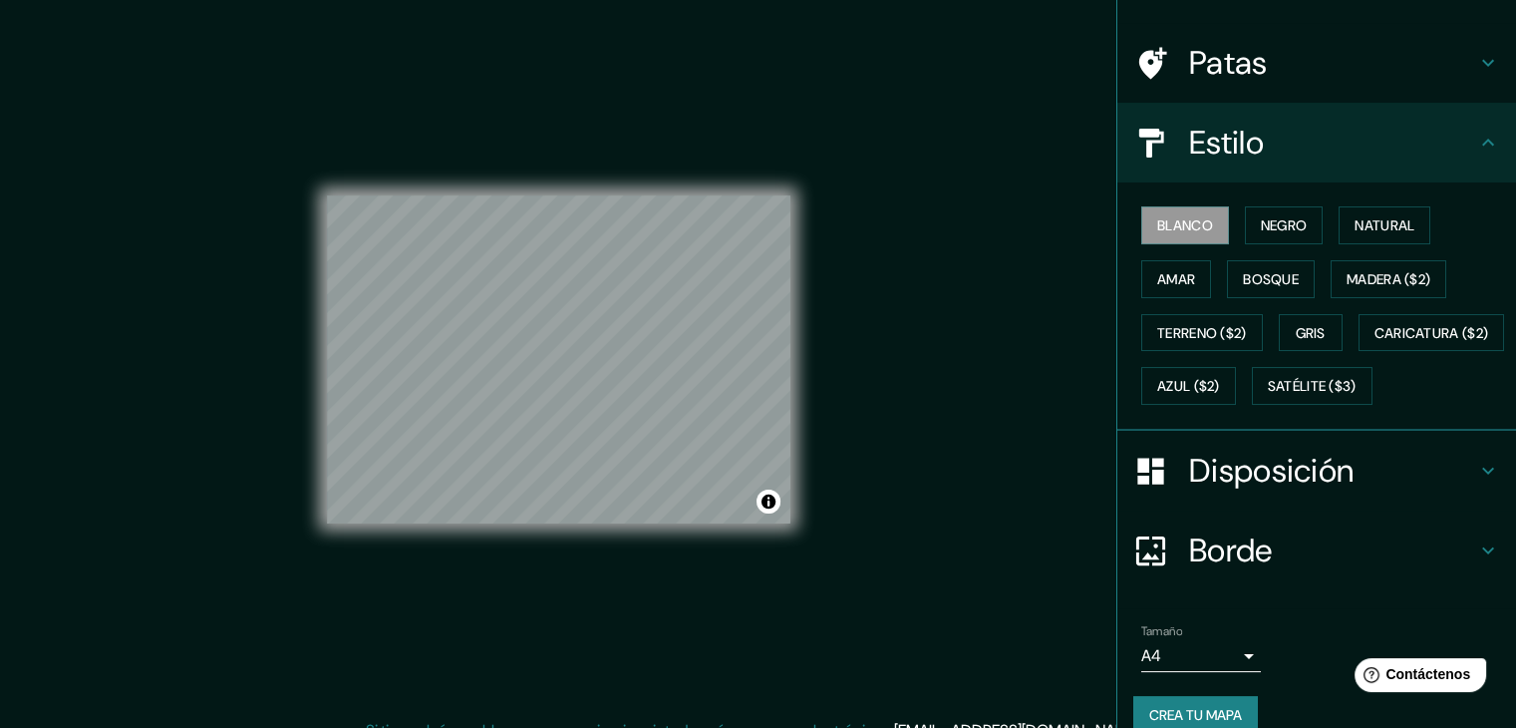
scroll to position [201, 0]
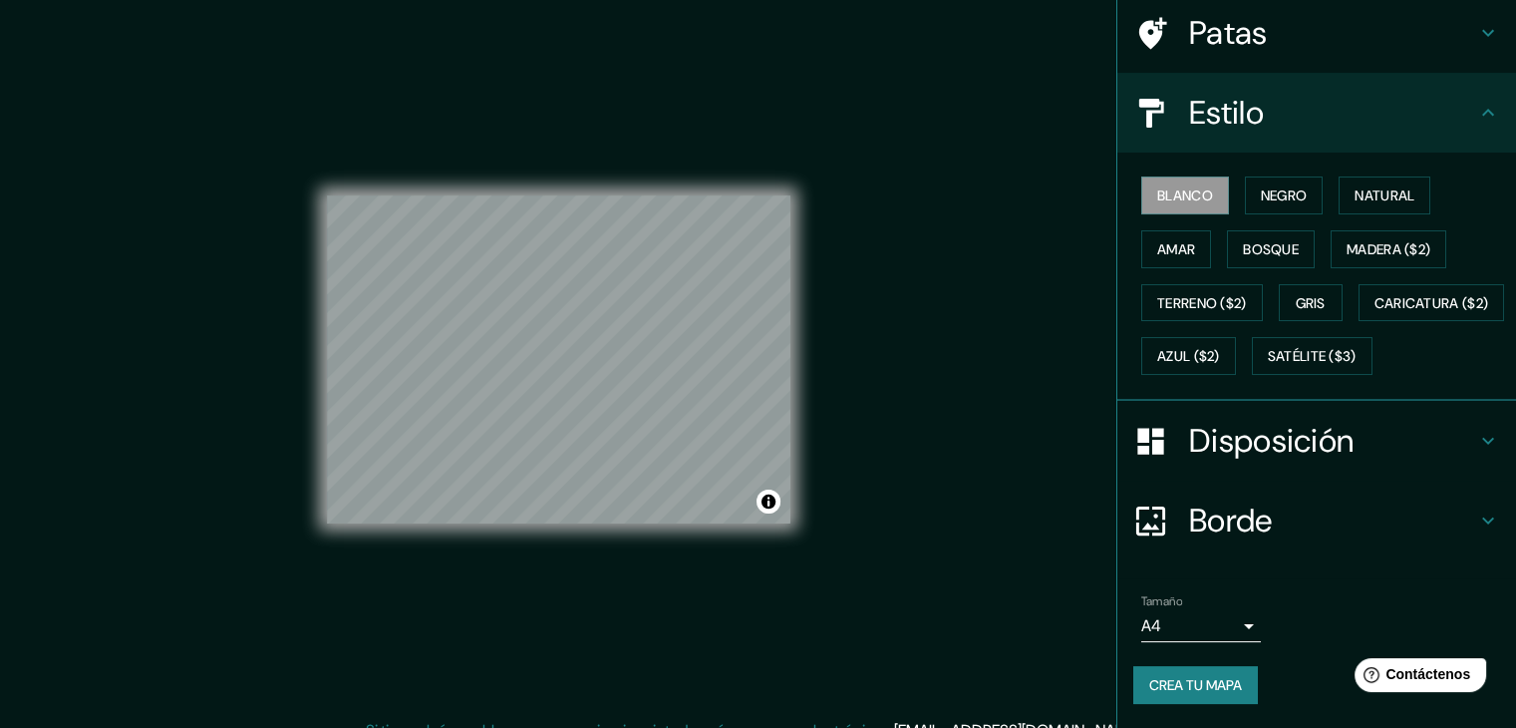
click at [1203, 691] on font "Crea tu mapa" at bounding box center [1196, 685] width 93 height 18
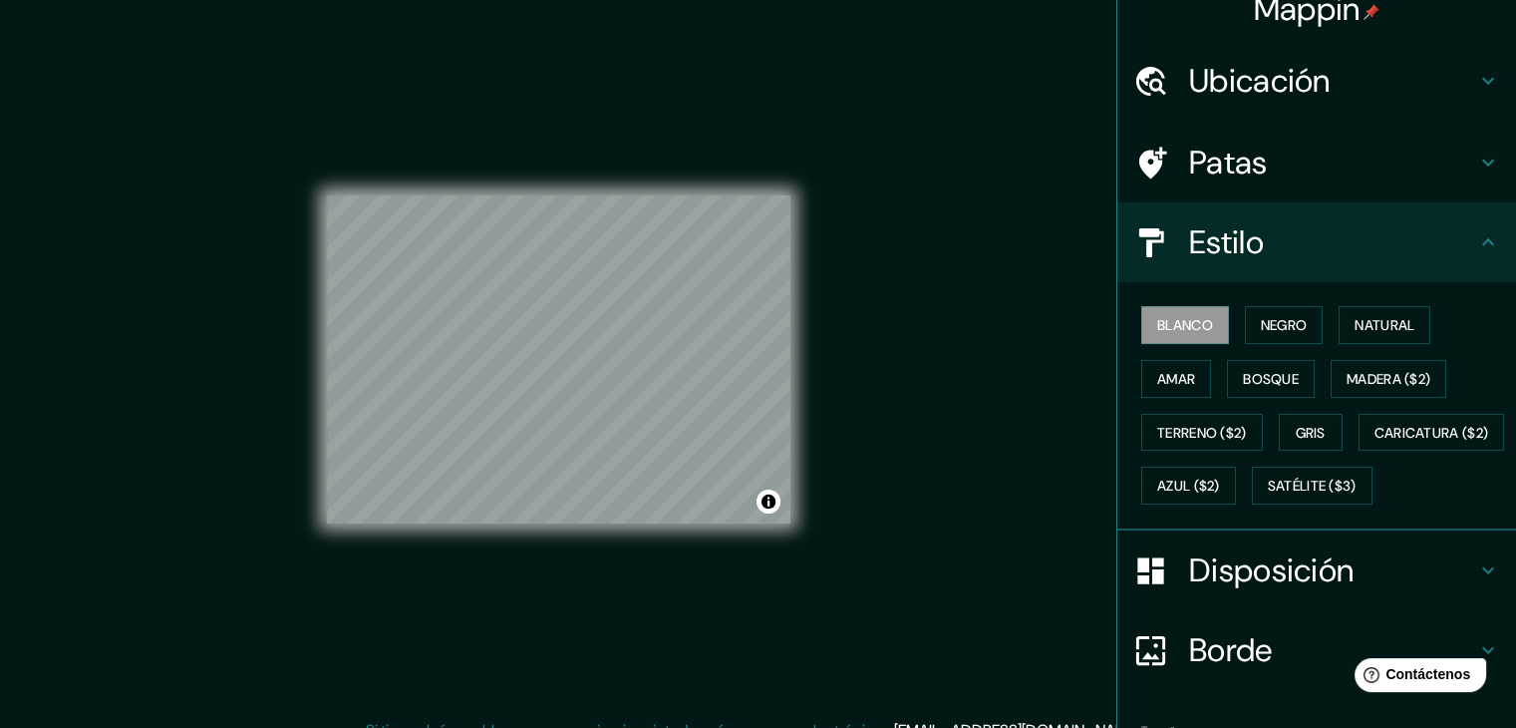
scroll to position [0, 0]
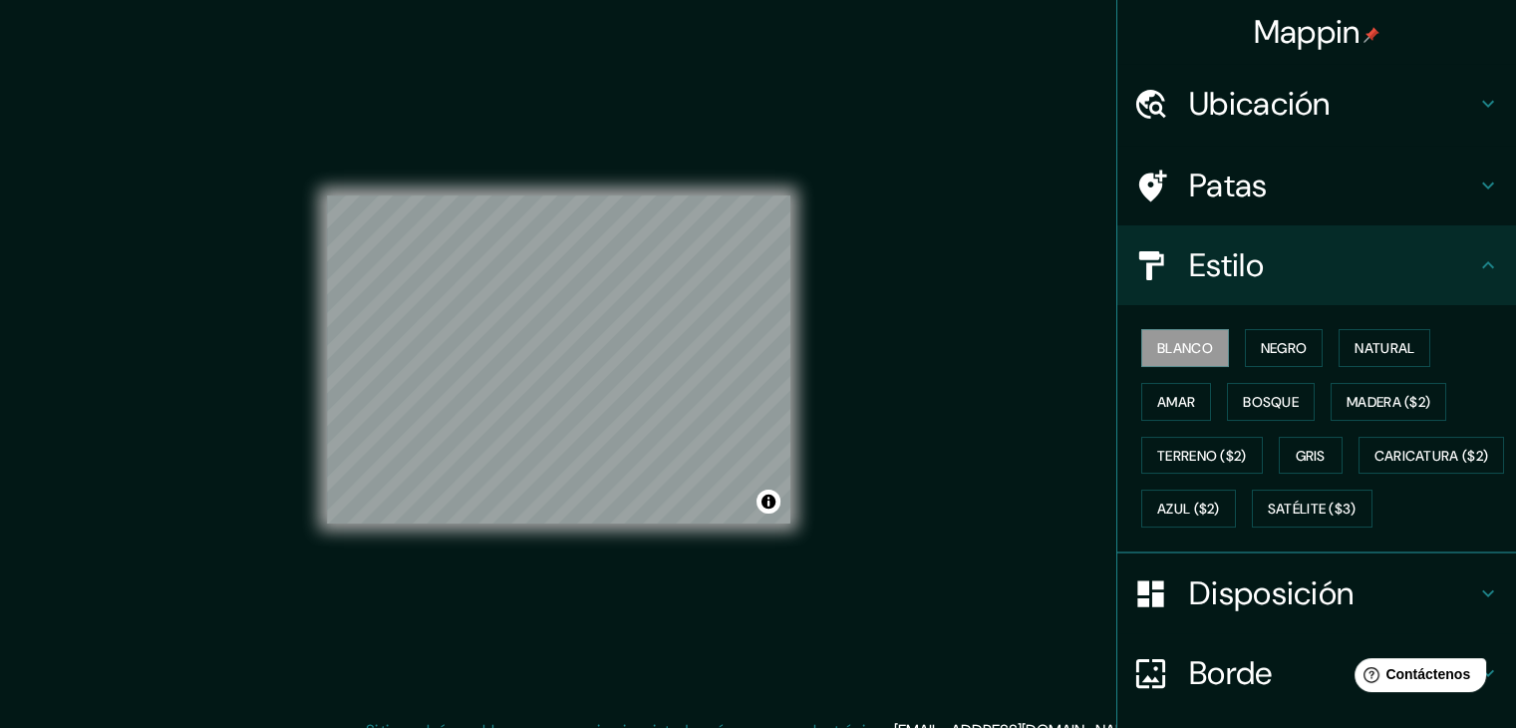
click at [1262, 97] on font "Ubicación" at bounding box center [1260, 104] width 142 height 42
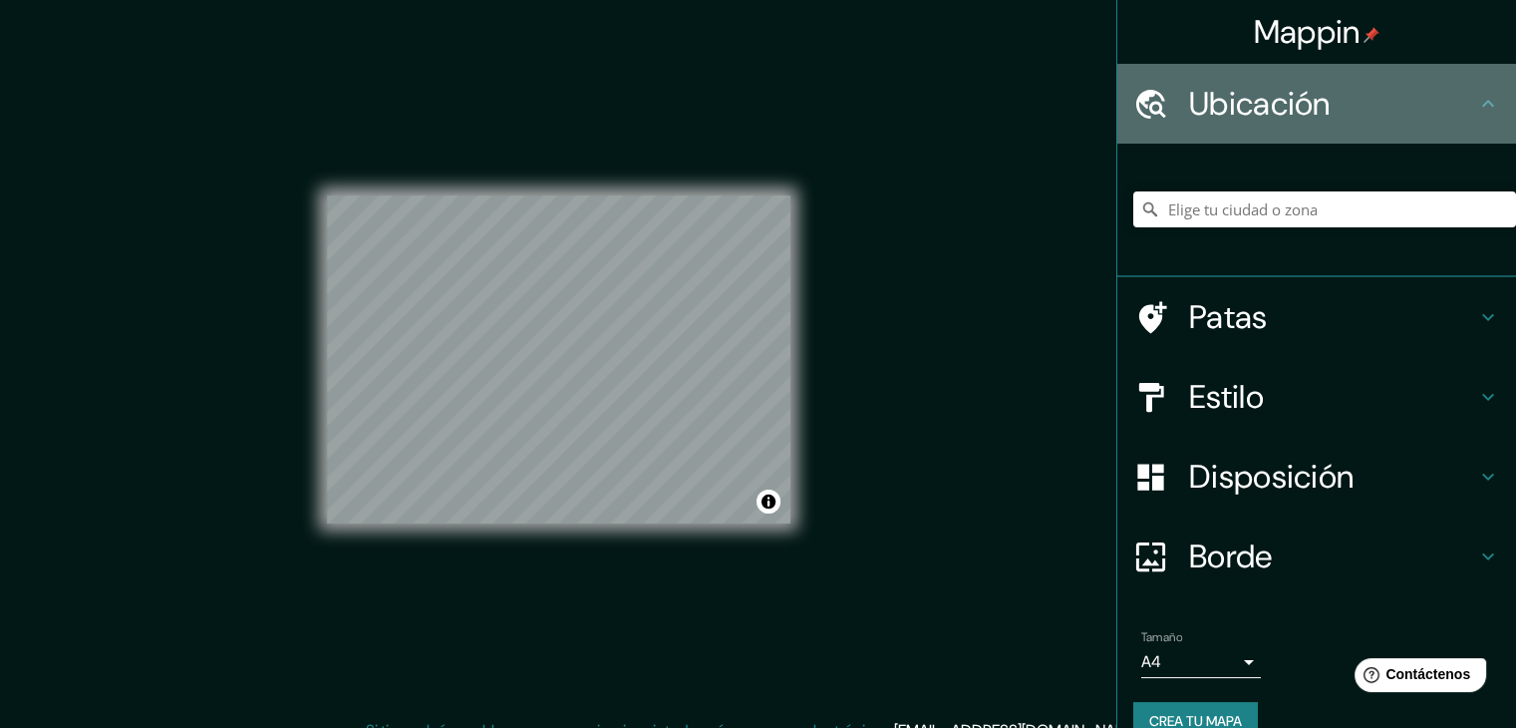
click at [1298, 104] on font "Ubicación" at bounding box center [1260, 104] width 142 height 42
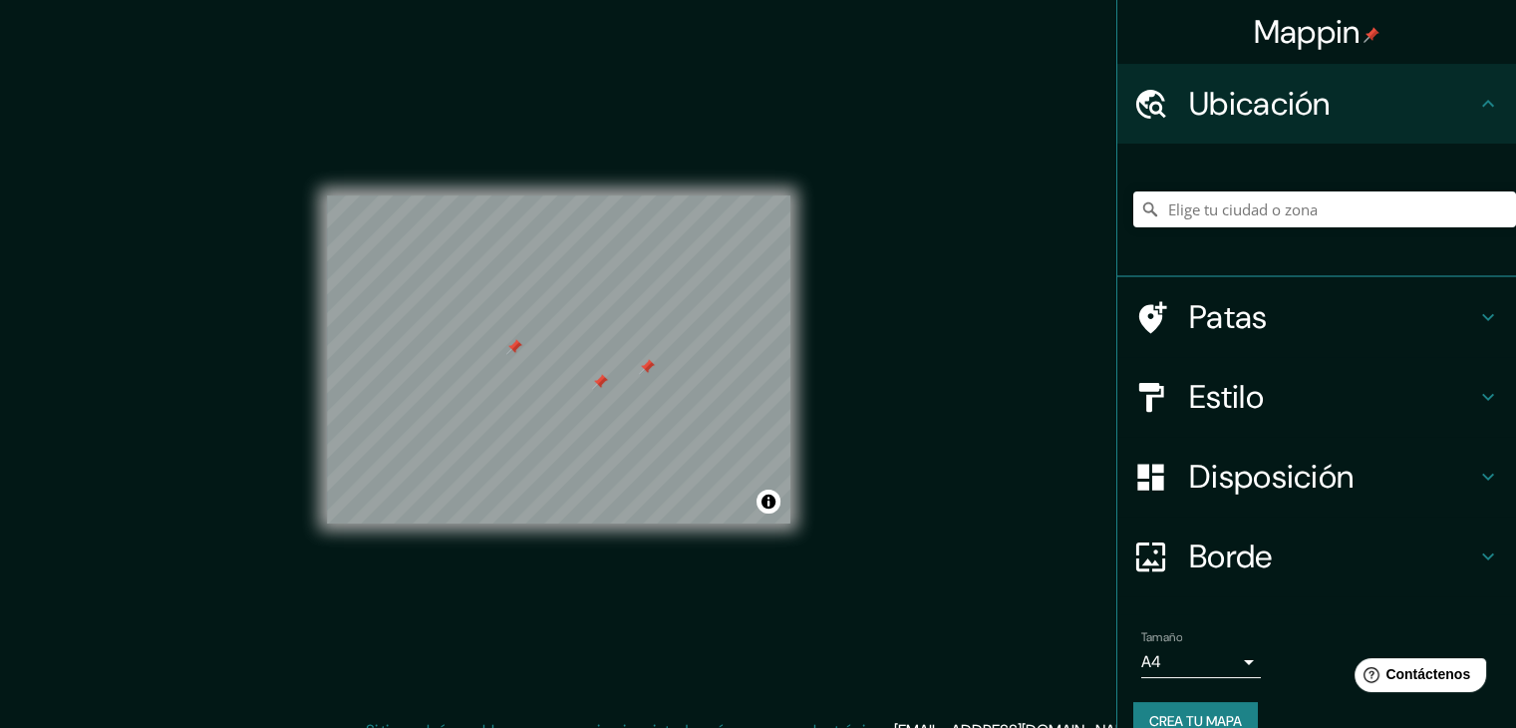
click at [1243, 322] on font "Patas" at bounding box center [1228, 317] width 79 height 42
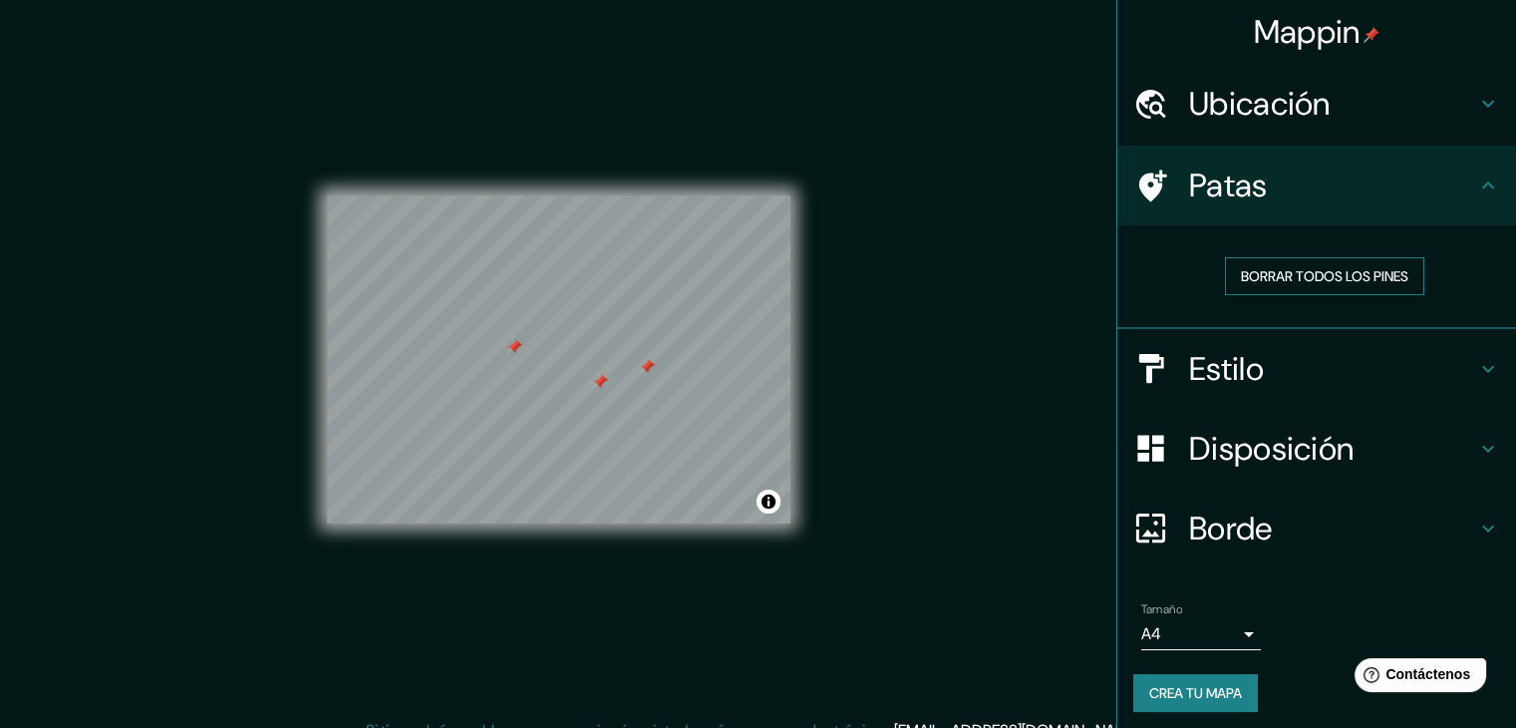
click at [1256, 283] on font "Borrar todos los pines" at bounding box center [1324, 276] width 167 height 18
click at [771, 507] on button "Activar o desactivar atribución" at bounding box center [769, 502] width 24 height 24
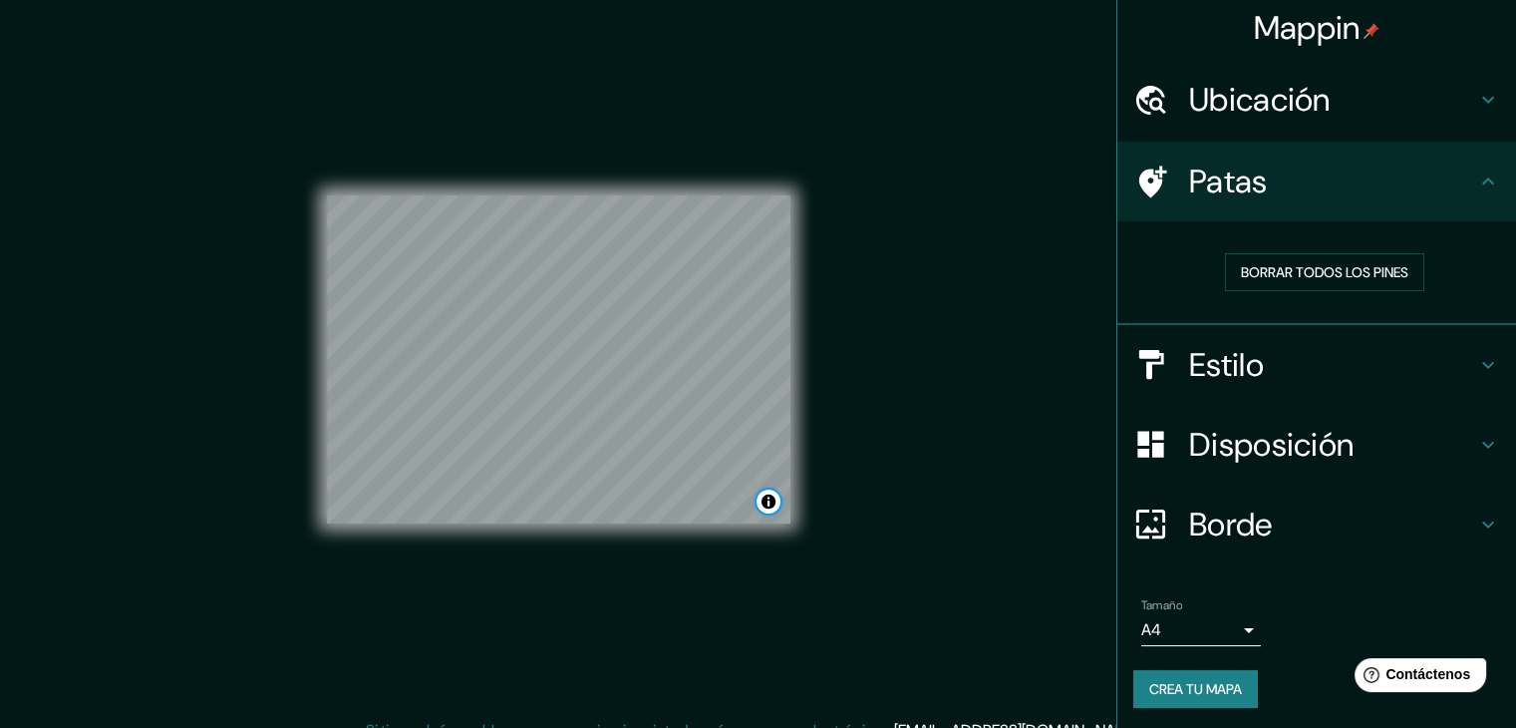
scroll to position [5, 0]
click at [1299, 525] on h4 "Borde" at bounding box center [1332, 523] width 287 height 40
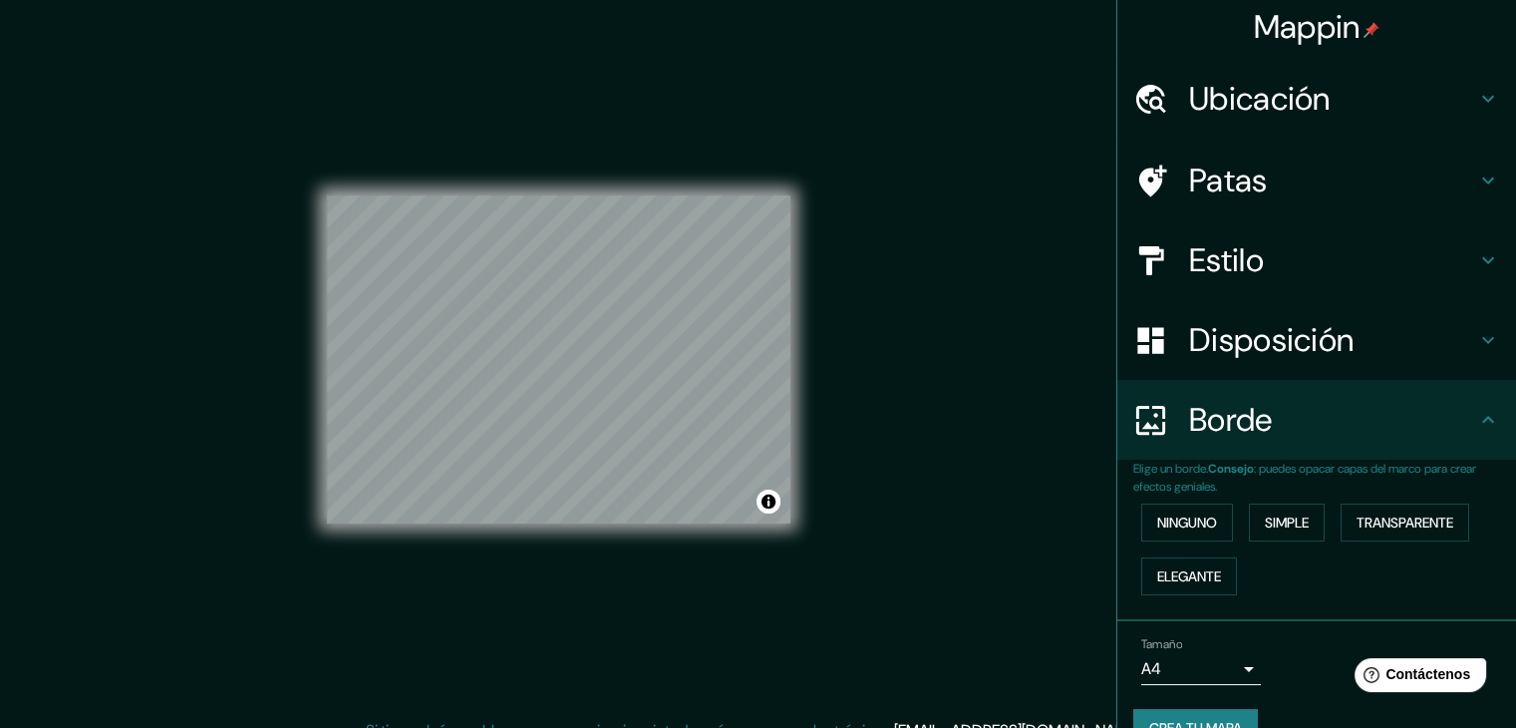
click at [1321, 423] on h4 "Borde" at bounding box center [1332, 420] width 287 height 40
